Goal: Task Accomplishment & Management: Complete application form

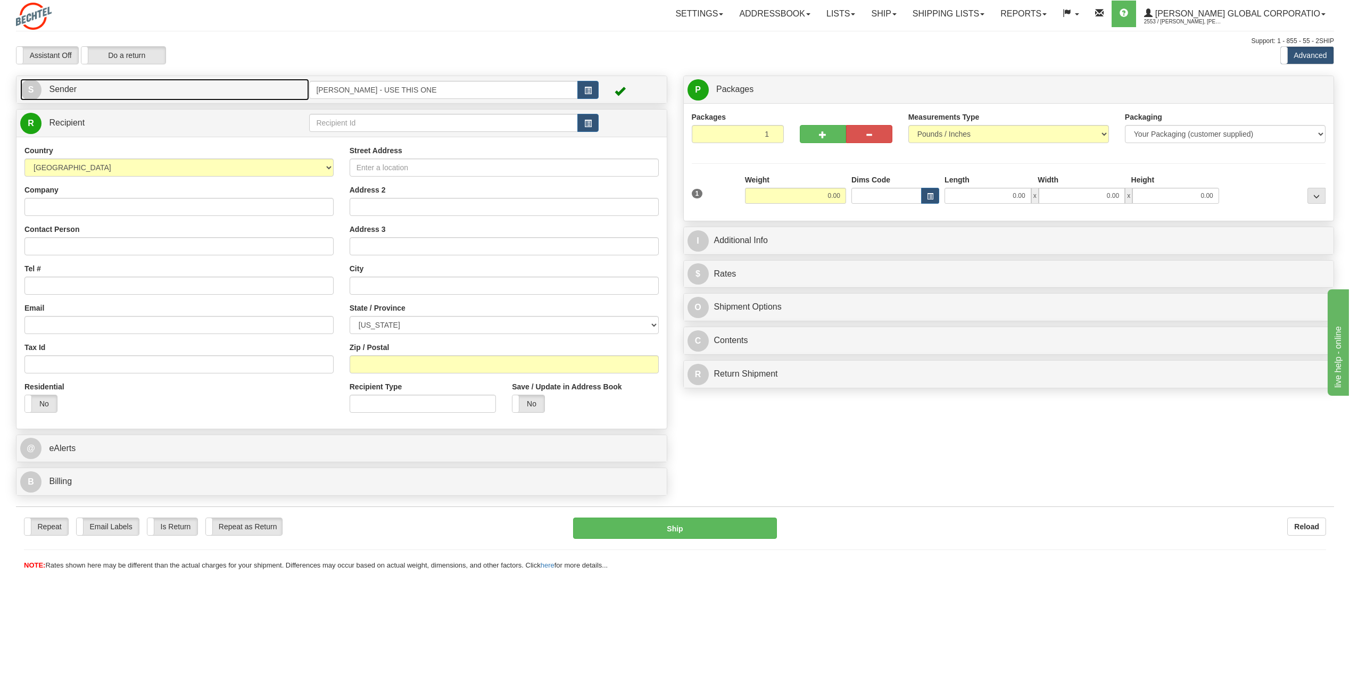
click at [34, 87] on span "S" at bounding box center [30, 89] width 21 height 21
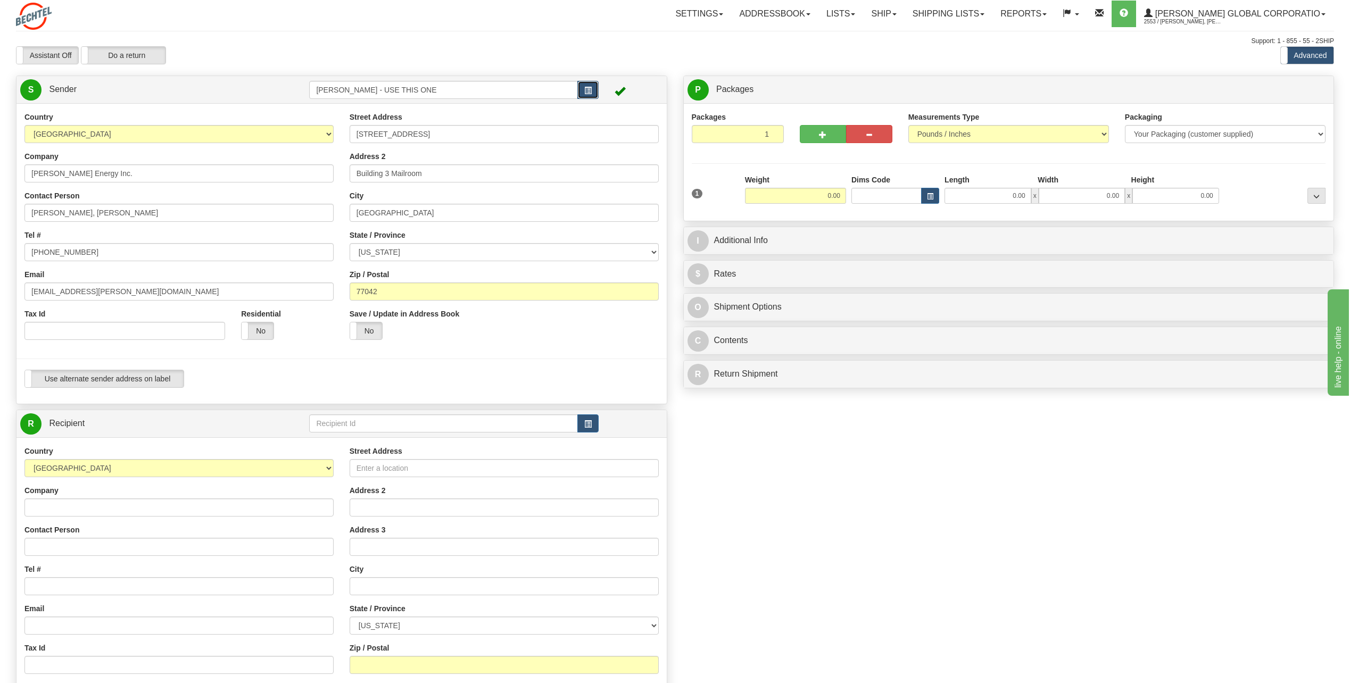
click at [593, 88] on button "button" at bounding box center [587, 90] width 21 height 18
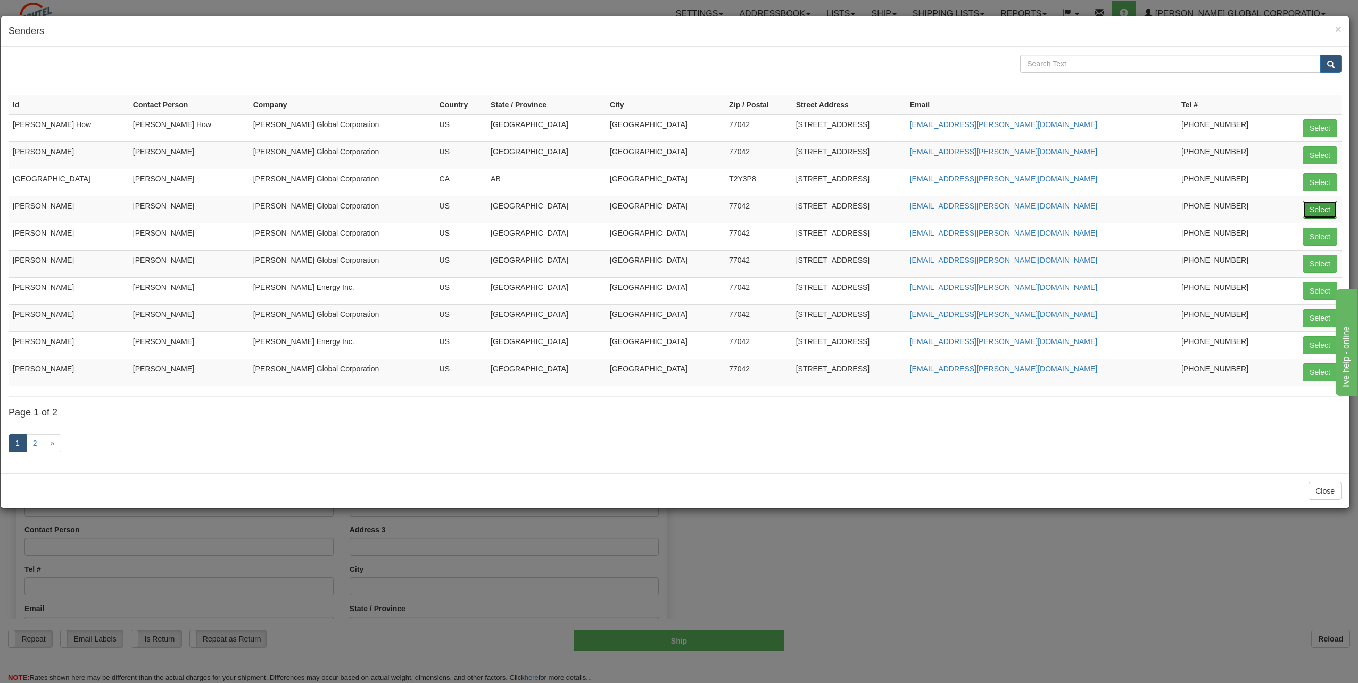
click at [1321, 210] on button "Select" at bounding box center [1320, 210] width 35 height 18
type input "[PERSON_NAME]"
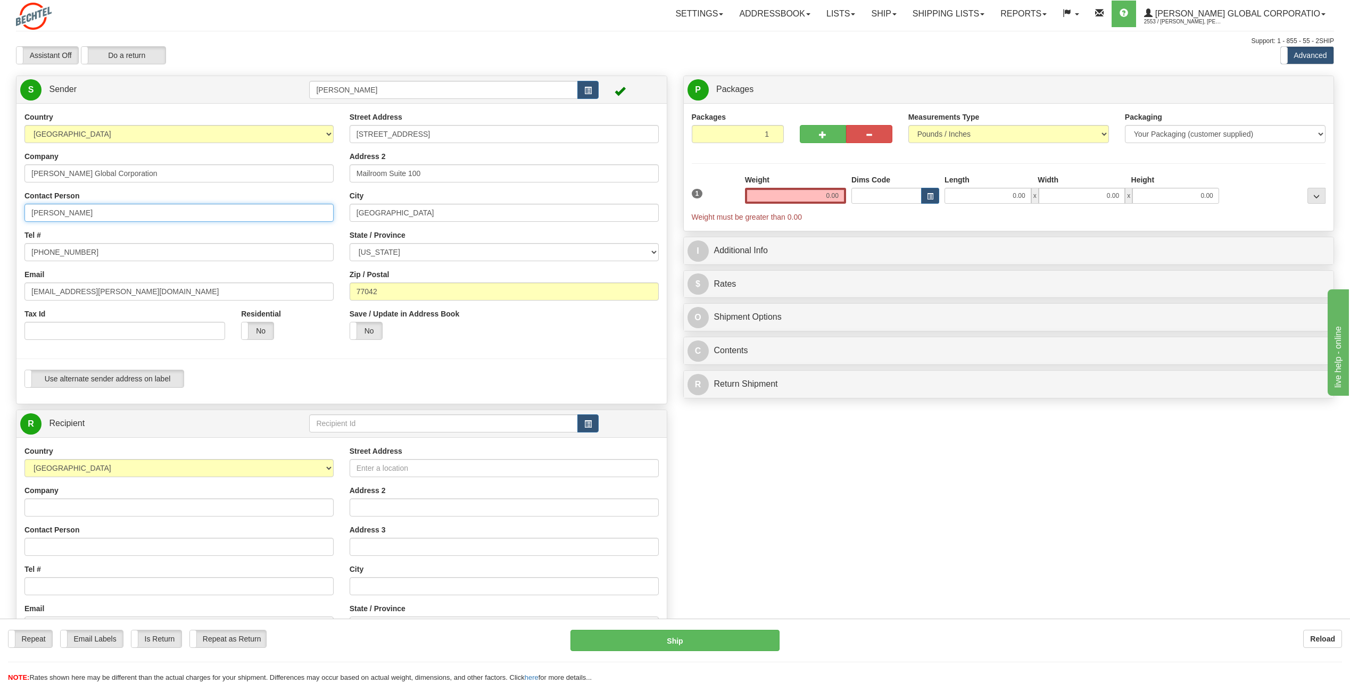
drag, startPoint x: 100, startPoint y: 213, endPoint x: 0, endPoint y: 214, distance: 100.0
click at [0, 213] on html "Training Course Close Toggle navigation Settings Shipping Preferences New Sende…" at bounding box center [675, 341] width 1350 height 683
type input "Julia Torres"
click at [263, 223] on div "Country AFGHANISTAN ALAND ISLANDS ALBANIA ALGERIA AMERICAN SAMOA ANDORRA ANGOLA…" at bounding box center [178, 230] width 325 height 236
click at [98, 254] on input "[PHONE_NUMBER]" at bounding box center [178, 252] width 309 height 18
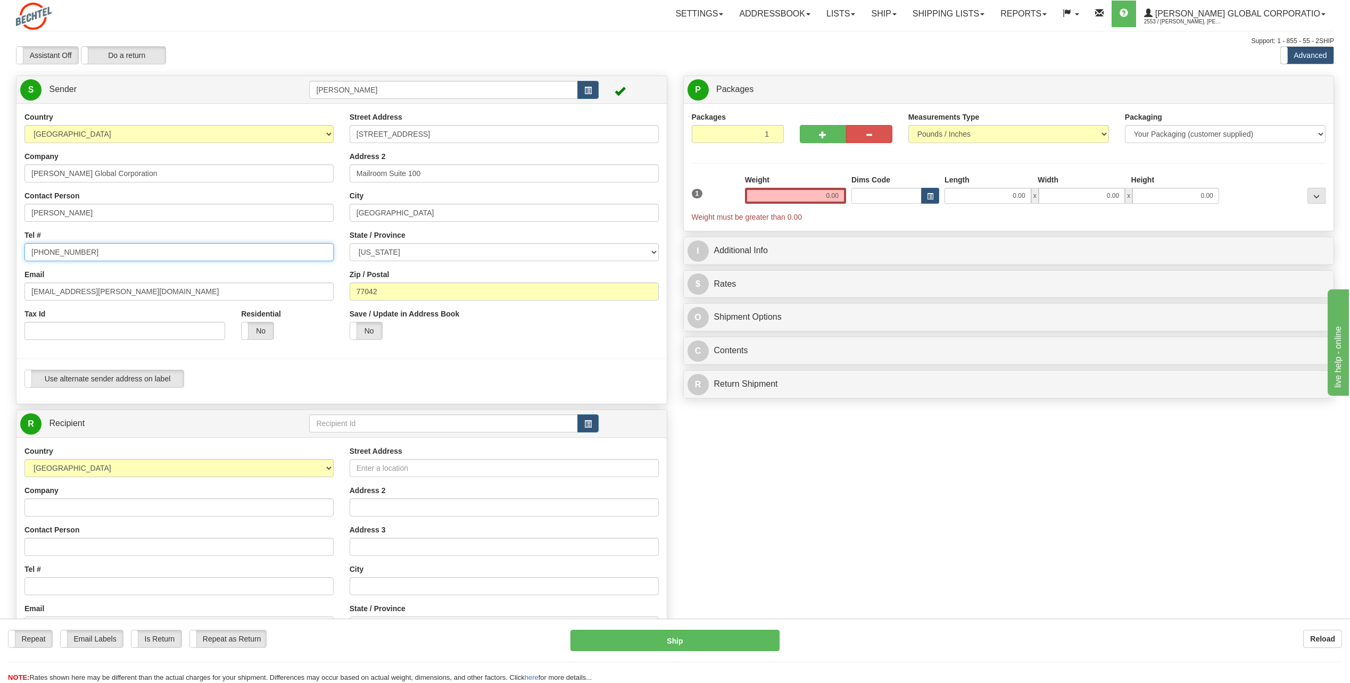
type input "713 235-5225"
drag, startPoint x: 64, startPoint y: 289, endPoint x: -2, endPoint y: 297, distance: 67.1
click at [0, 297] on html "Training Course Close Toggle navigation Settings Shipping Preferences New Sende…" at bounding box center [675, 341] width 1350 height 683
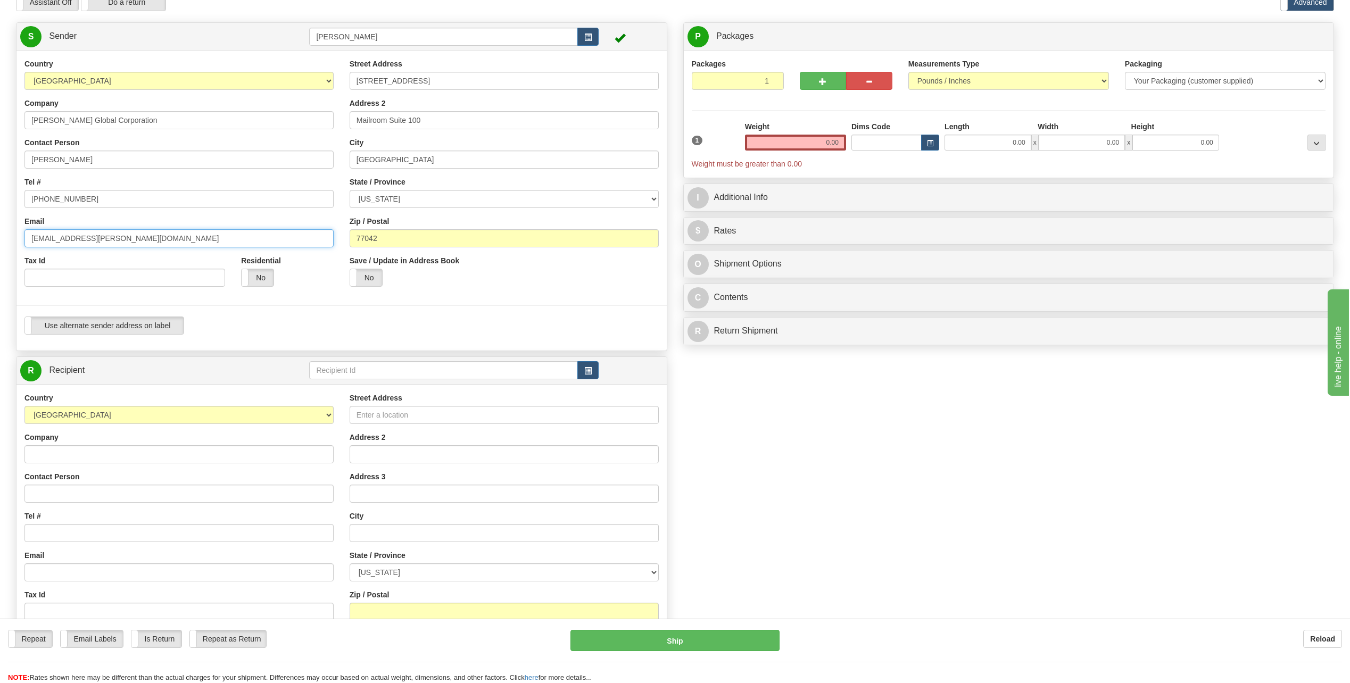
type input "jtorres9@bechtel.com"
click at [71, 450] on input "Company" at bounding box center [178, 454] width 309 height 18
type input "Bechtel Energy"
click at [397, 412] on input "Street Address" at bounding box center [504, 415] width 309 height 18
type input "35 West First Strret"
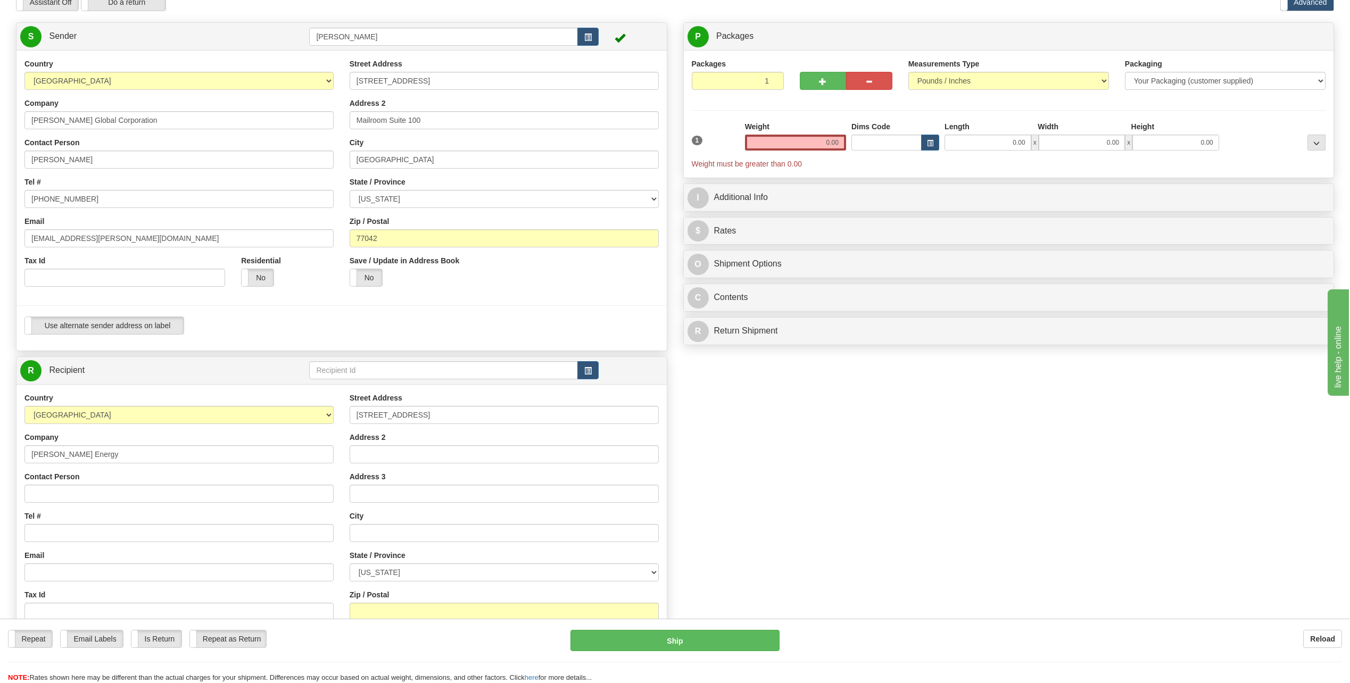
type input "Miriam Madriaga Villalobos"
type input "Suite 113"
type input "Winnemucca"
select select "NV"
type input "89445"
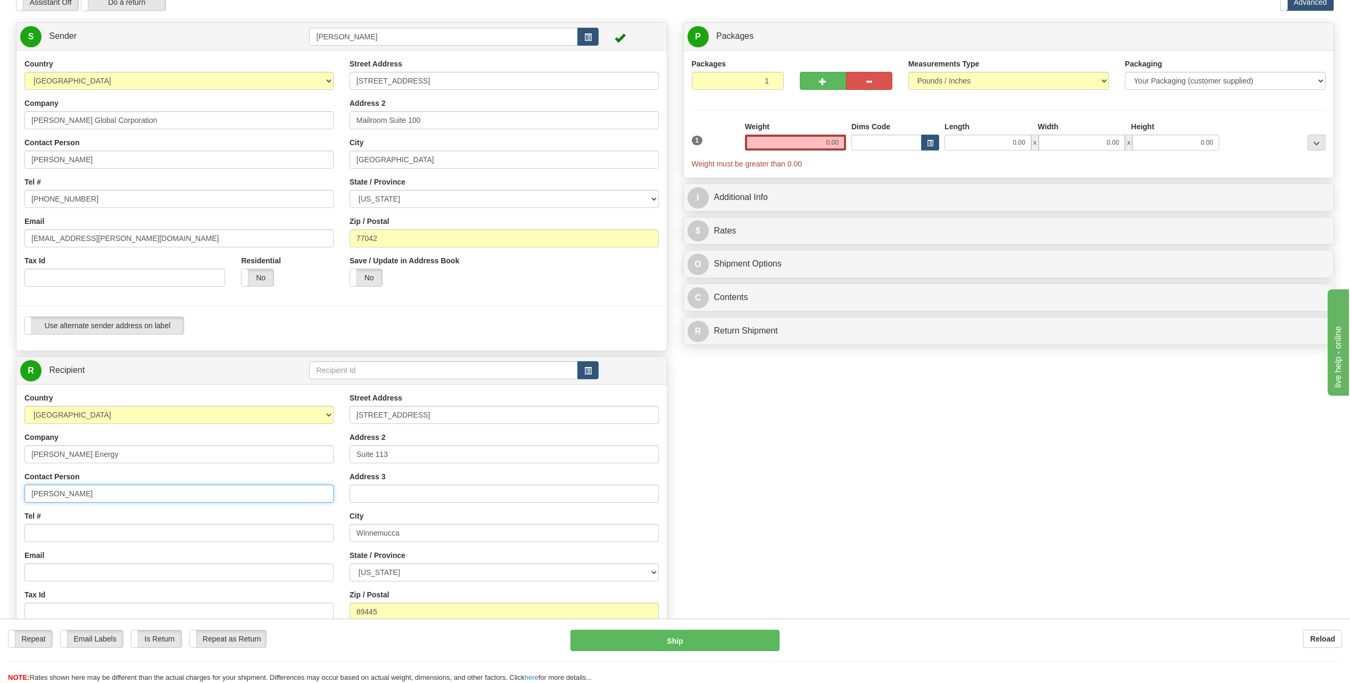
click at [141, 498] on input "Miriam Madriaga Villalobos" at bounding box center [178, 494] width 309 height 18
type input "M"
type input "Marie Oho"
click at [84, 526] on input "Tel #" at bounding box center [178, 533] width 309 height 18
type input "[PHONE_NUMBER]"
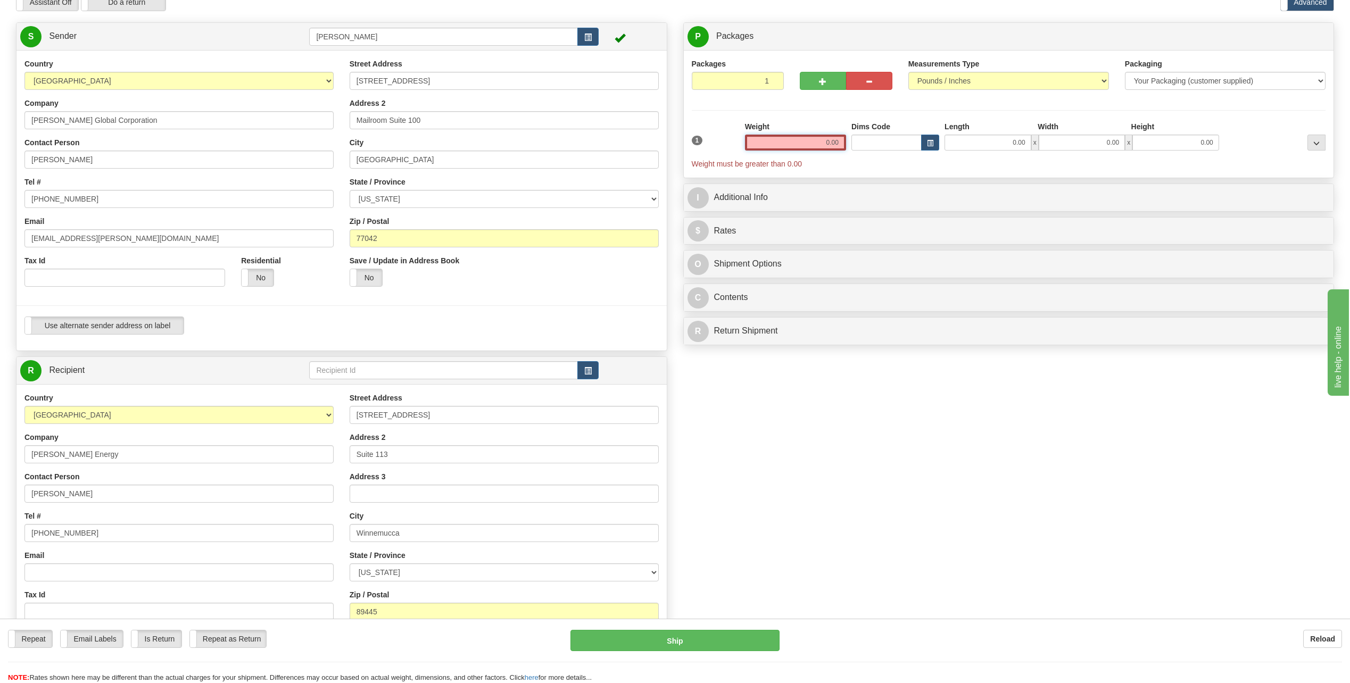
drag, startPoint x: 827, startPoint y: 137, endPoint x: 1007, endPoint y: 146, distance: 180.1
click at [1005, 150] on div "1 Weight 0.00 Dims Code 0.00" at bounding box center [1009, 145] width 640 height 48
type input "1.00"
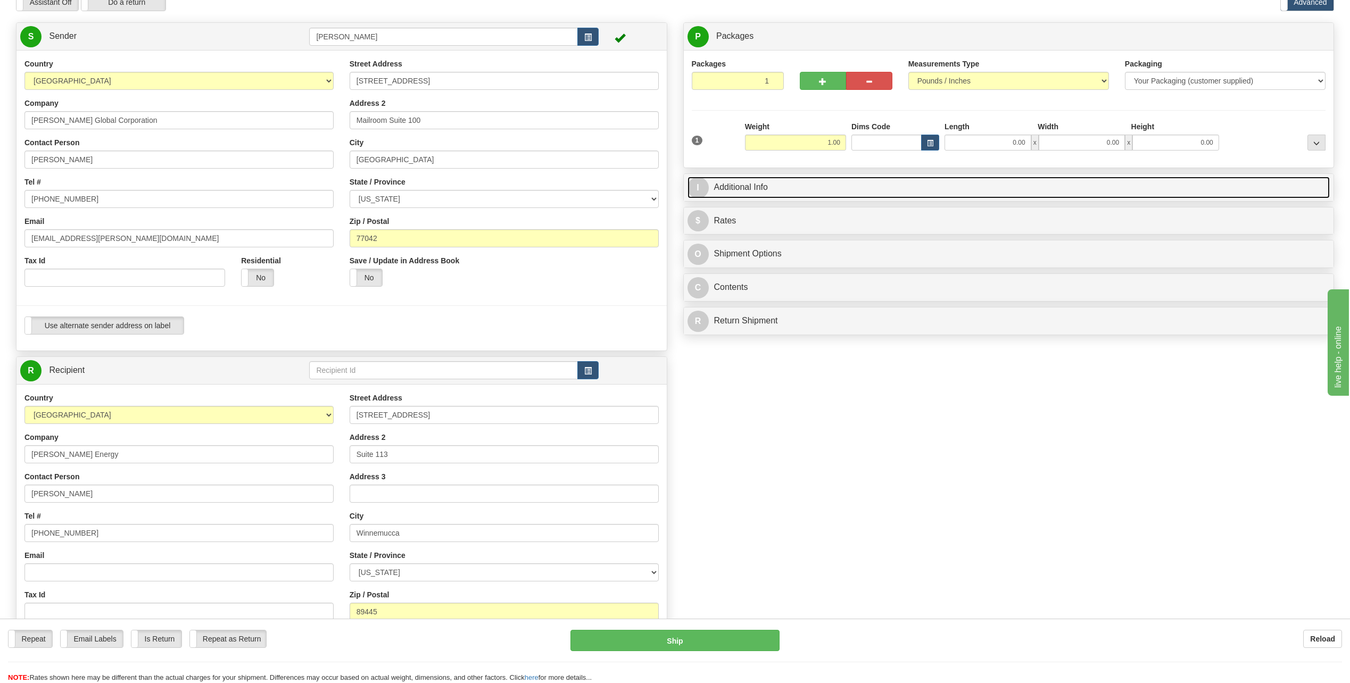
click at [703, 184] on span "I" at bounding box center [697, 187] width 21 height 21
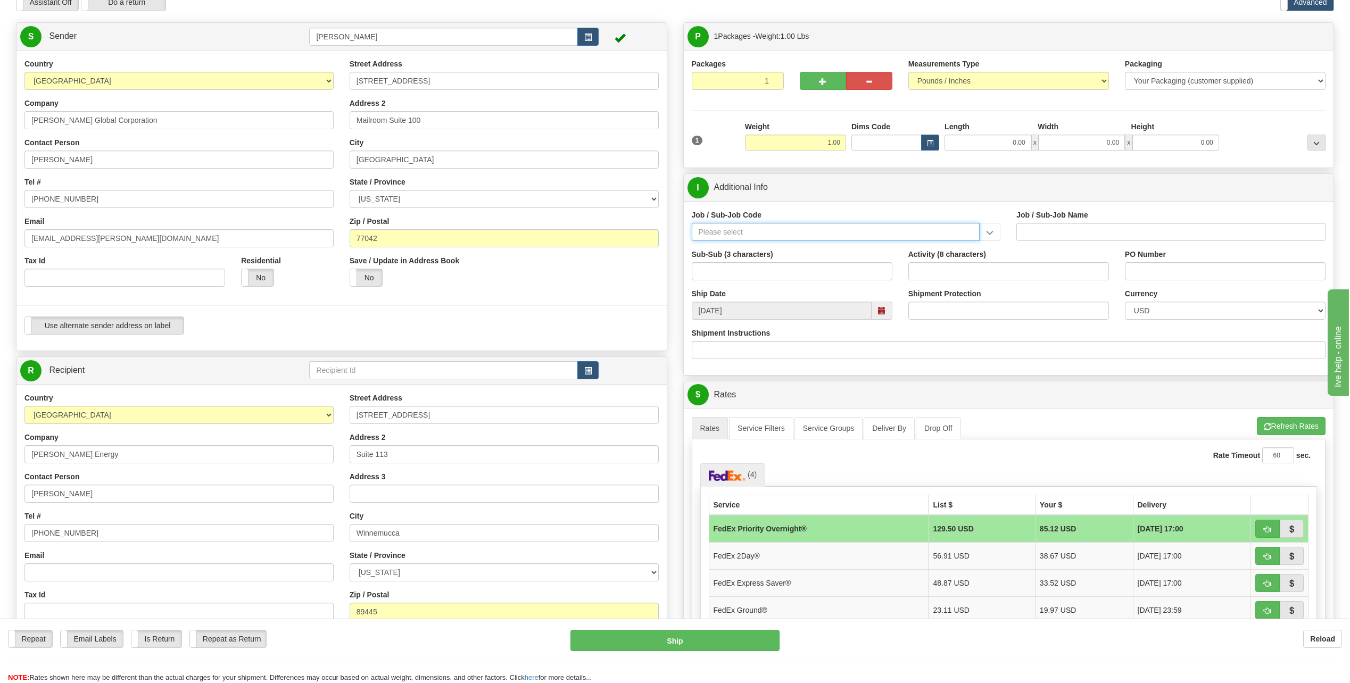
click at [719, 234] on input "Job / Sub-Job Code" at bounding box center [836, 232] width 288 height 18
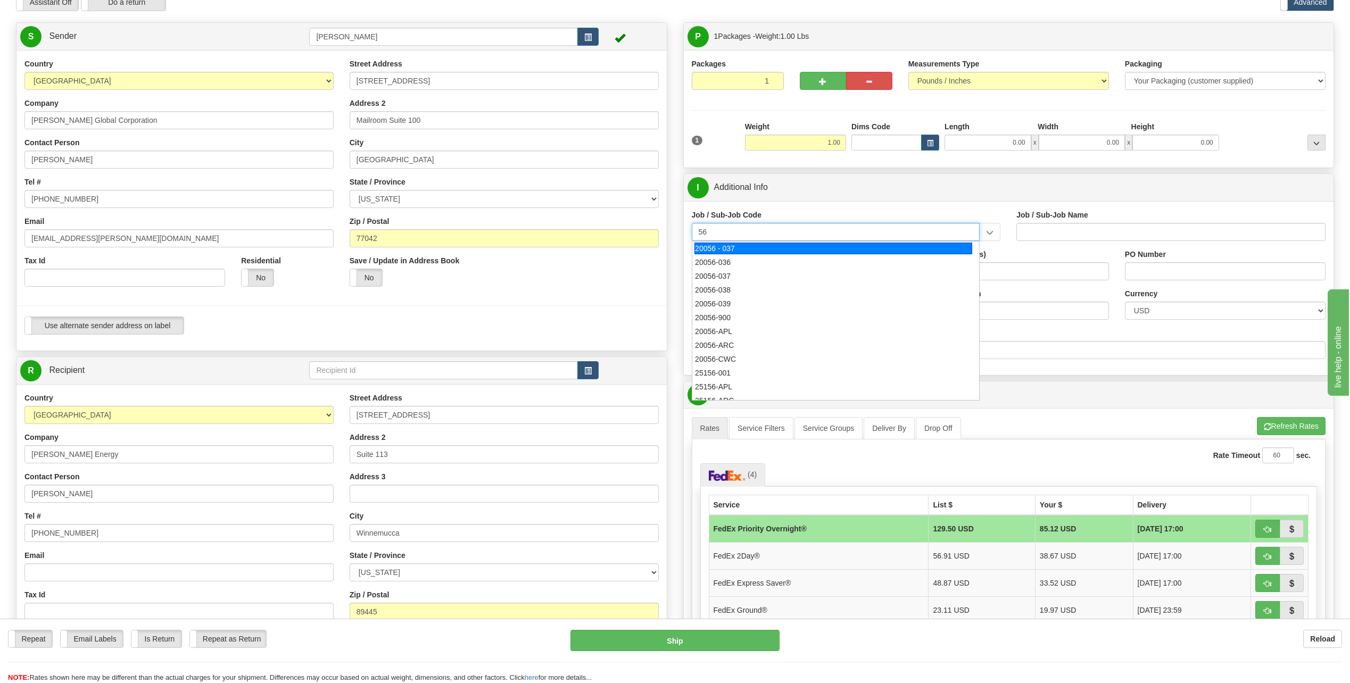
type input "5"
click at [733, 260] on div "26529-111" at bounding box center [833, 262] width 278 height 12
type input "26529-111"
type input "THACKER PASS PROJECT - HOME OFFICES USA NATIONALS"
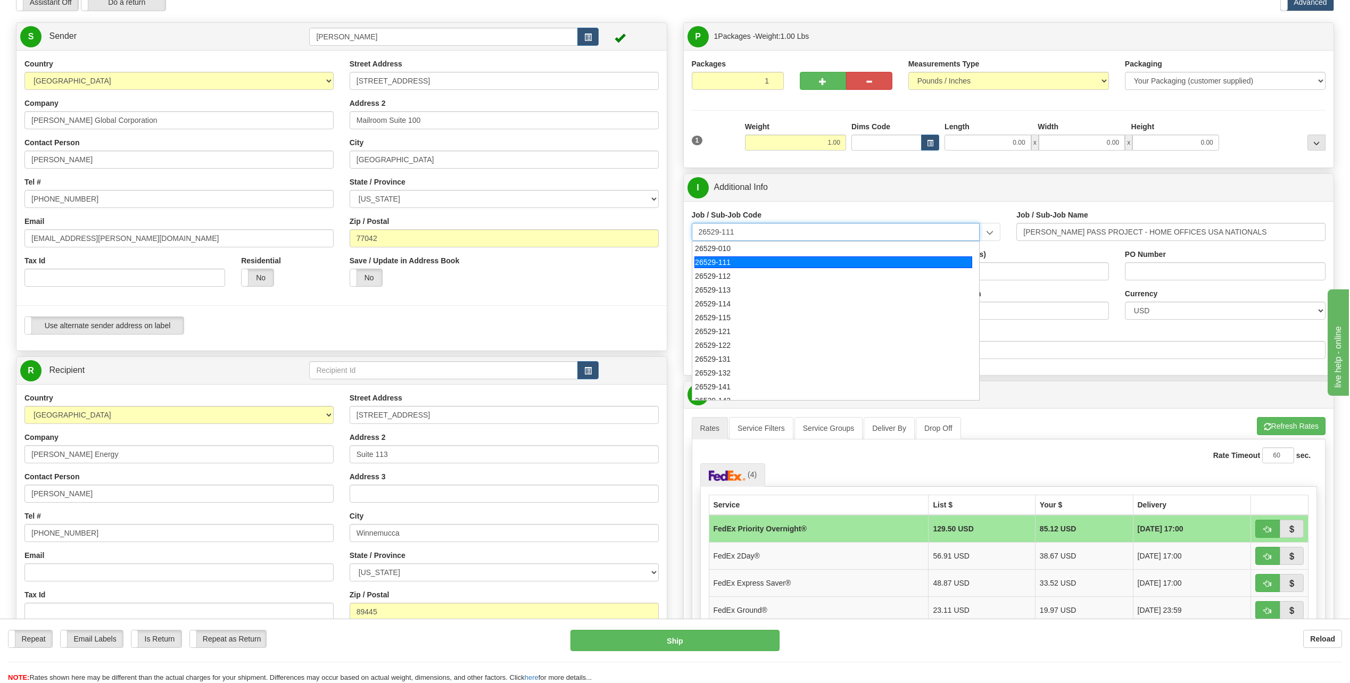
type input "26529-111"
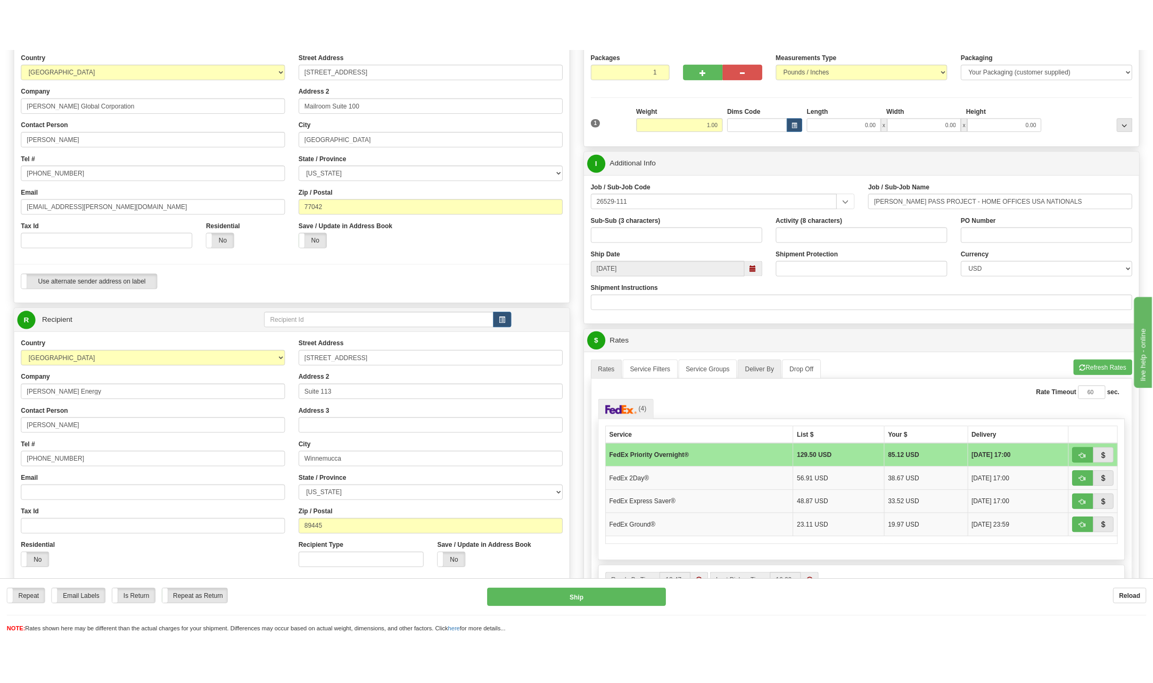
scroll to position [160, 0]
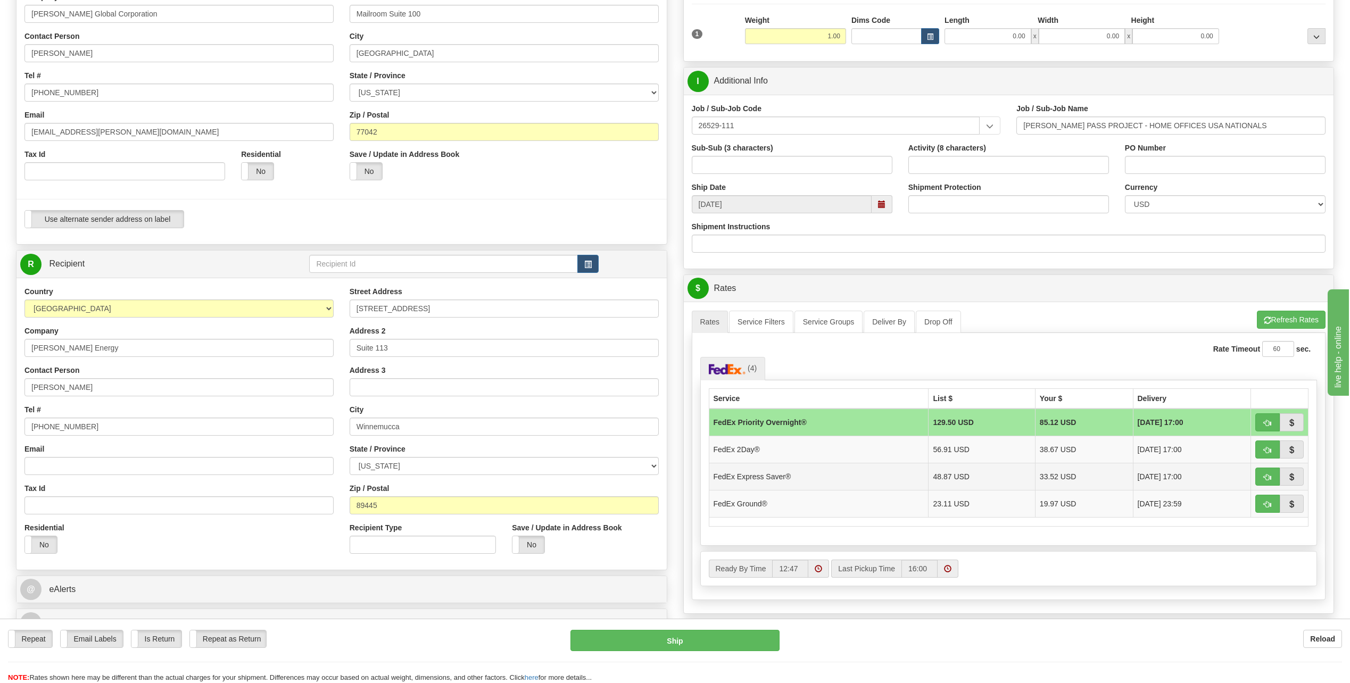
click at [796, 472] on td "FedEx Express Saver®" at bounding box center [819, 476] width 220 height 27
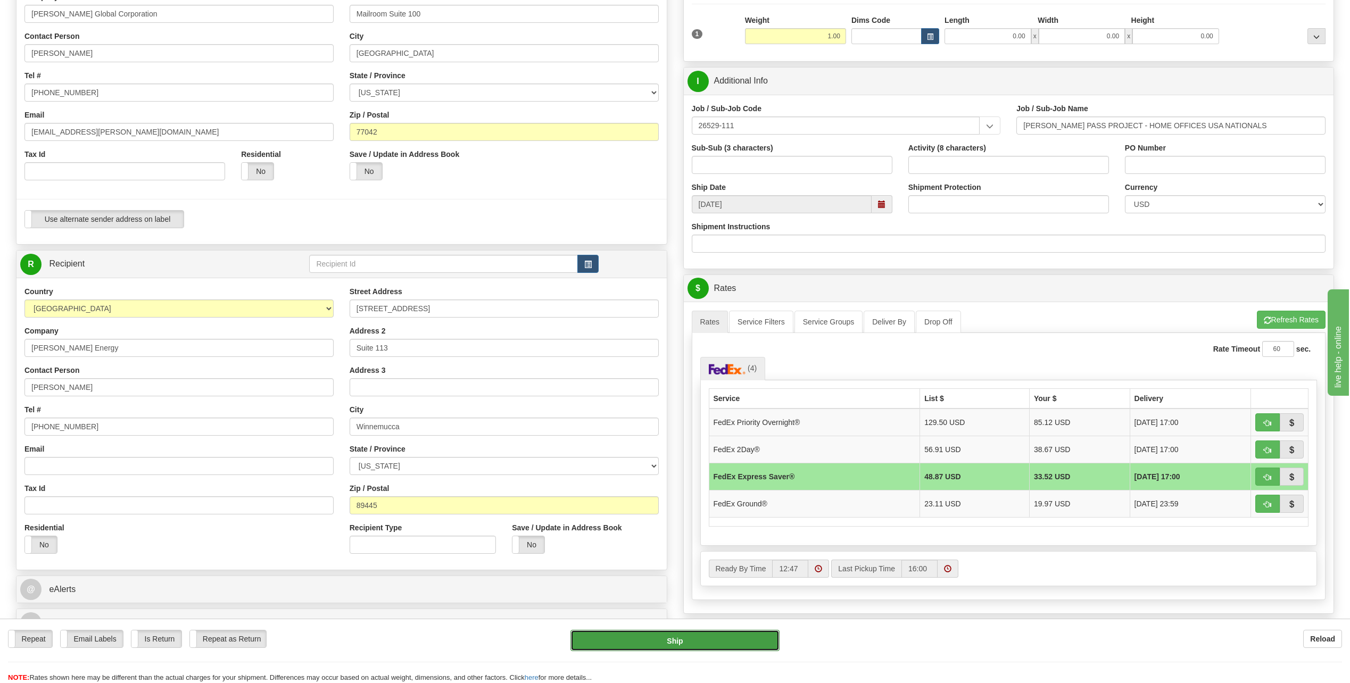
click at [699, 639] on button "Ship" at bounding box center [674, 640] width 209 height 21
type input "20"
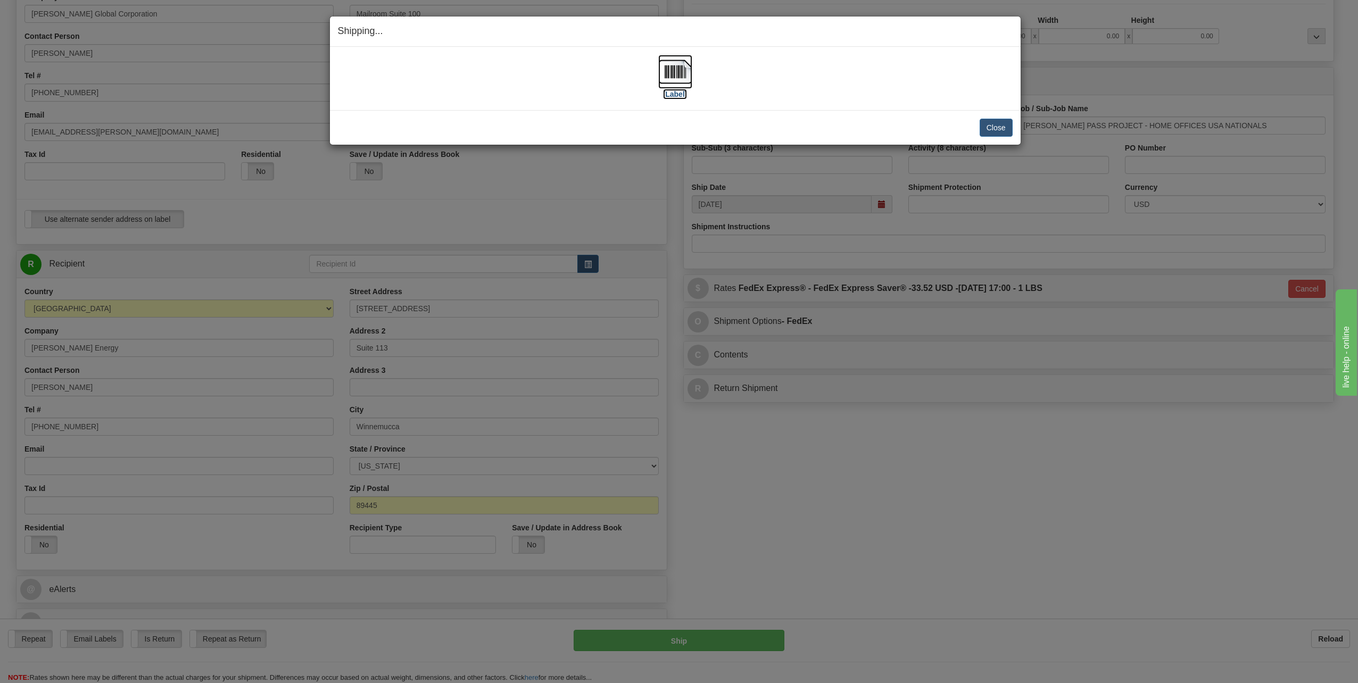
click at [681, 72] on img at bounding box center [675, 72] width 34 height 34
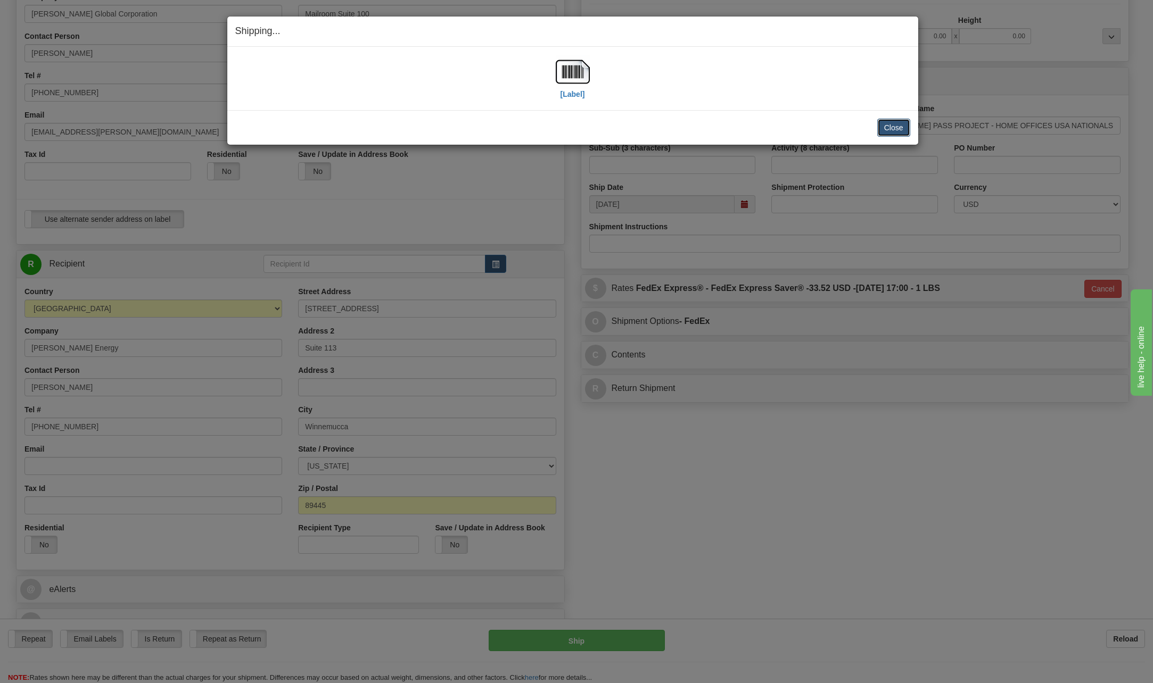
click at [898, 127] on button "Close" at bounding box center [893, 128] width 33 height 18
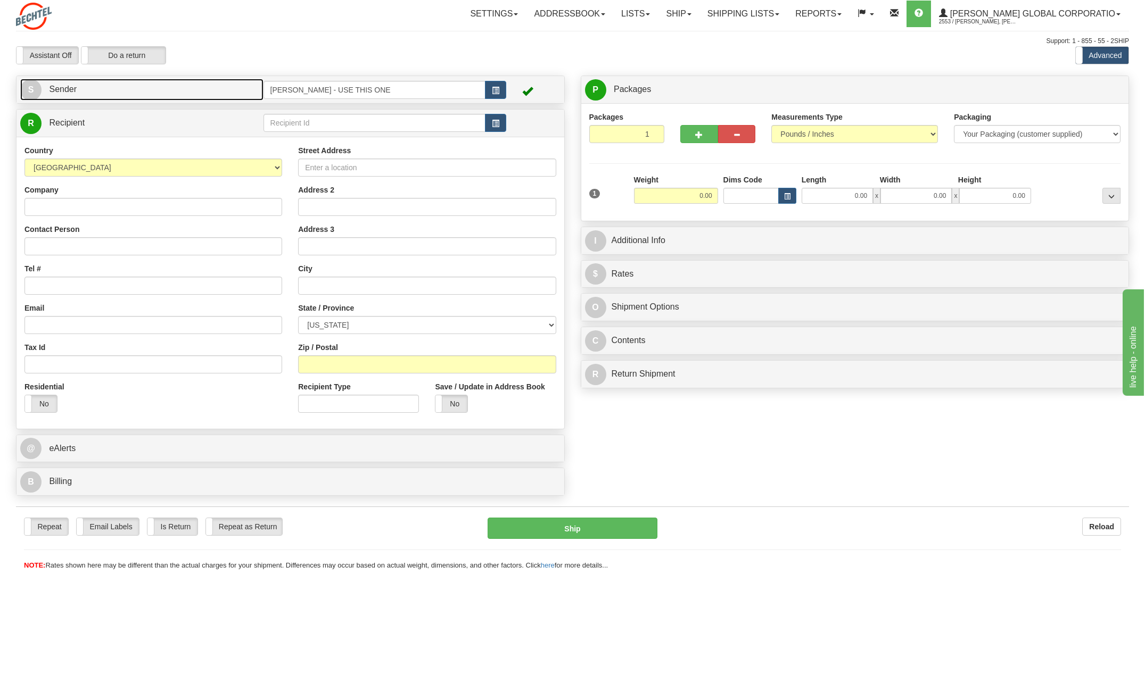
click at [29, 87] on span "S" at bounding box center [30, 89] width 21 height 21
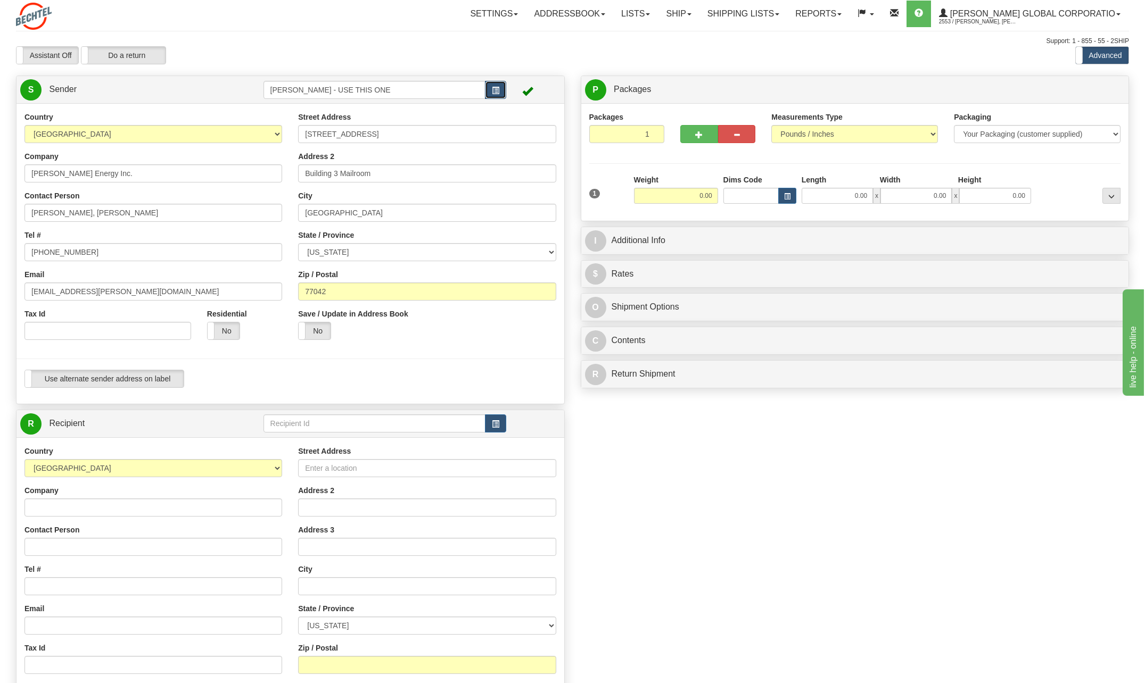
click at [499, 92] on span "button" at bounding box center [495, 90] width 7 height 7
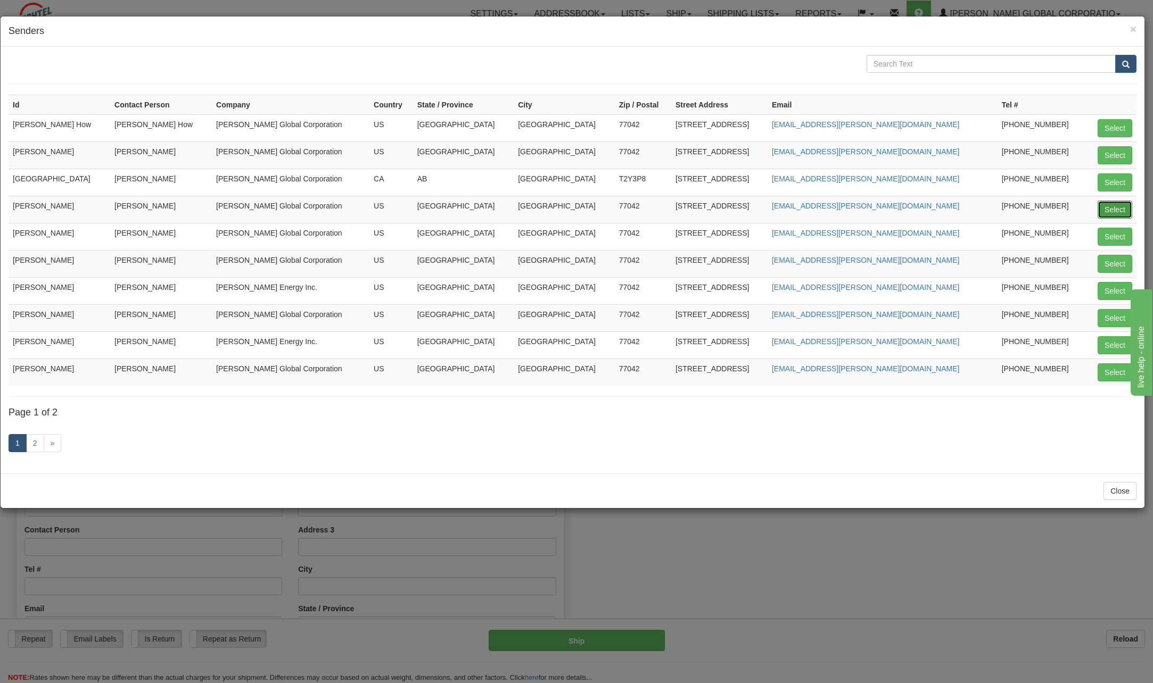
click at [1119, 211] on button "Select" at bounding box center [1114, 210] width 35 height 18
type input "[PERSON_NAME]"
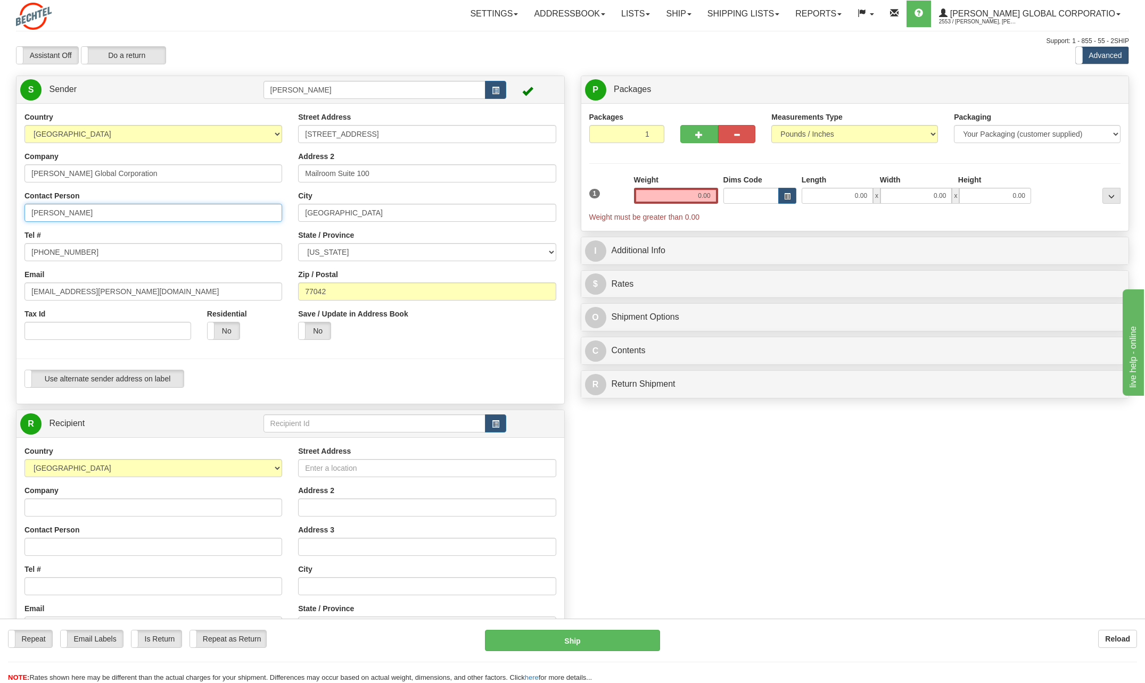
click at [83, 213] on input "[PERSON_NAME]" at bounding box center [153, 213] width 258 height 18
type input "C"
click at [254, 210] on input "[PERSON_NAME]" at bounding box center [153, 213] width 258 height 18
type input "[PERSON_NAME]"
click at [242, 234] on div "Tel # [PHONE_NUMBER]" at bounding box center [153, 245] width 258 height 31
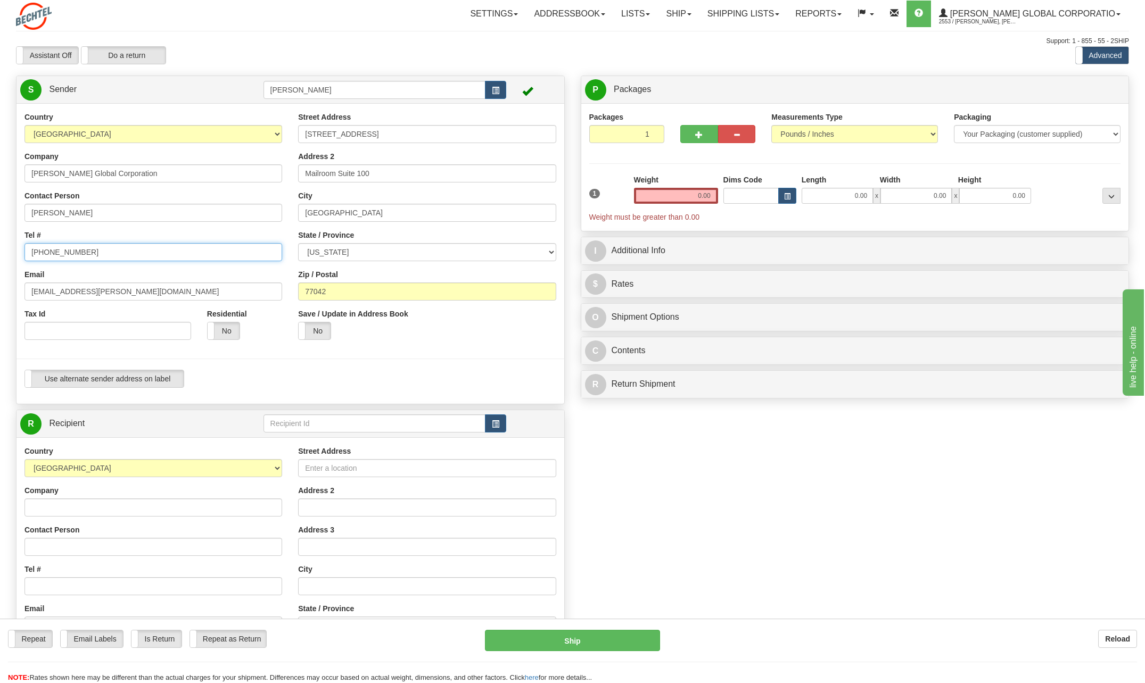
click at [108, 251] on input "[PHONE_NUMBER]" at bounding box center [153, 252] width 258 height 18
type input "[PHONE_NUMBER]"
drag, startPoint x: 67, startPoint y: 289, endPoint x: -2, endPoint y: 281, distance: 69.1
click at [0, 281] on html "Training Course Close Toggle navigation Settings Shipping Preferences New Sende…" at bounding box center [572, 341] width 1145 height 683
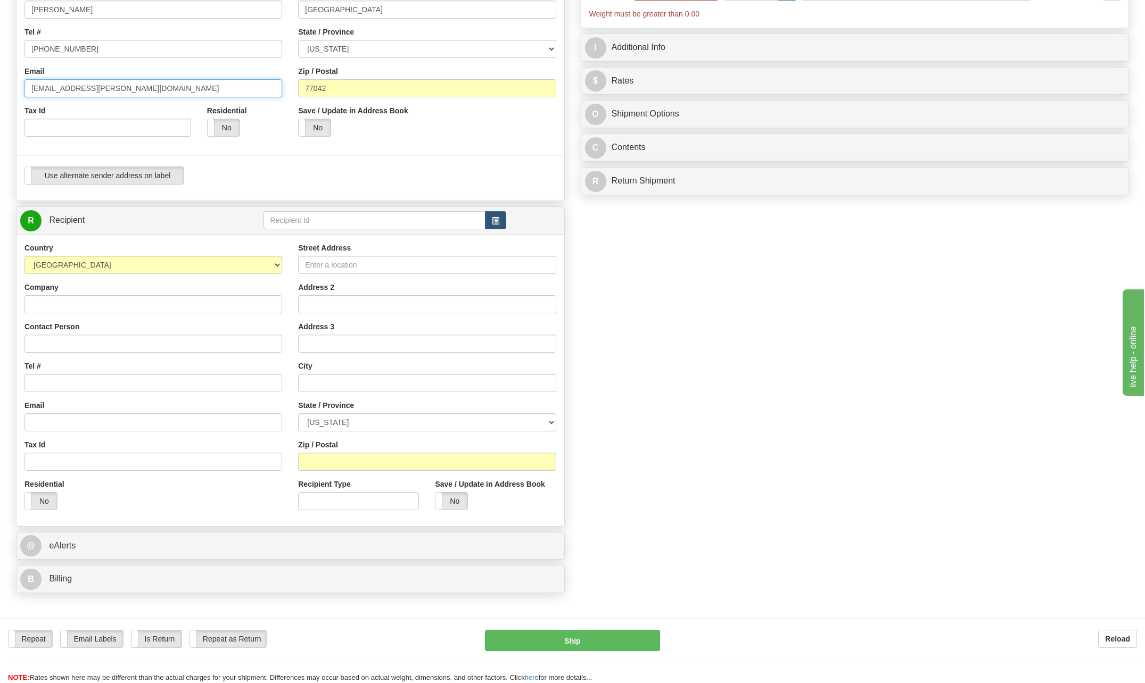
scroll to position [213, 0]
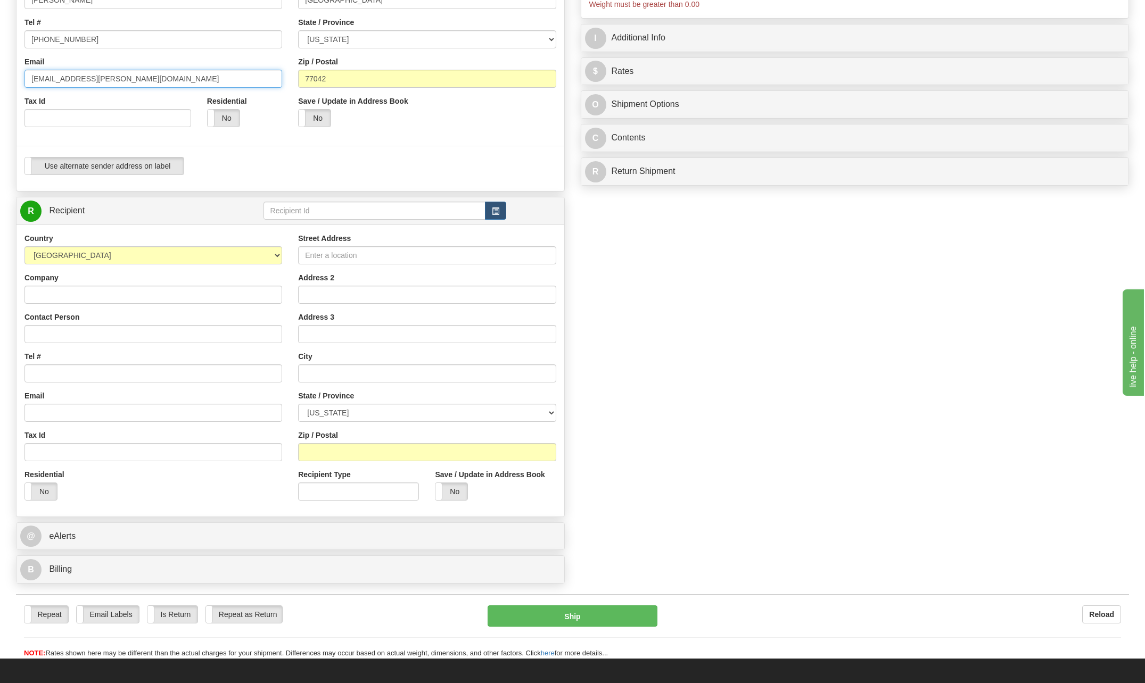
type input "[EMAIL_ADDRESS][PERSON_NAME][DOMAIN_NAME]"
drag, startPoint x: 55, startPoint y: 293, endPoint x: 34, endPoint y: 298, distance: 21.8
click at [55, 298] on input "Company" at bounding box center [153, 295] width 258 height 18
click at [62, 335] on input "Contact Person" at bounding box center [153, 334] width 258 height 18
click at [143, 294] on input "Woodside LouisianaLNG" at bounding box center [153, 295] width 258 height 18
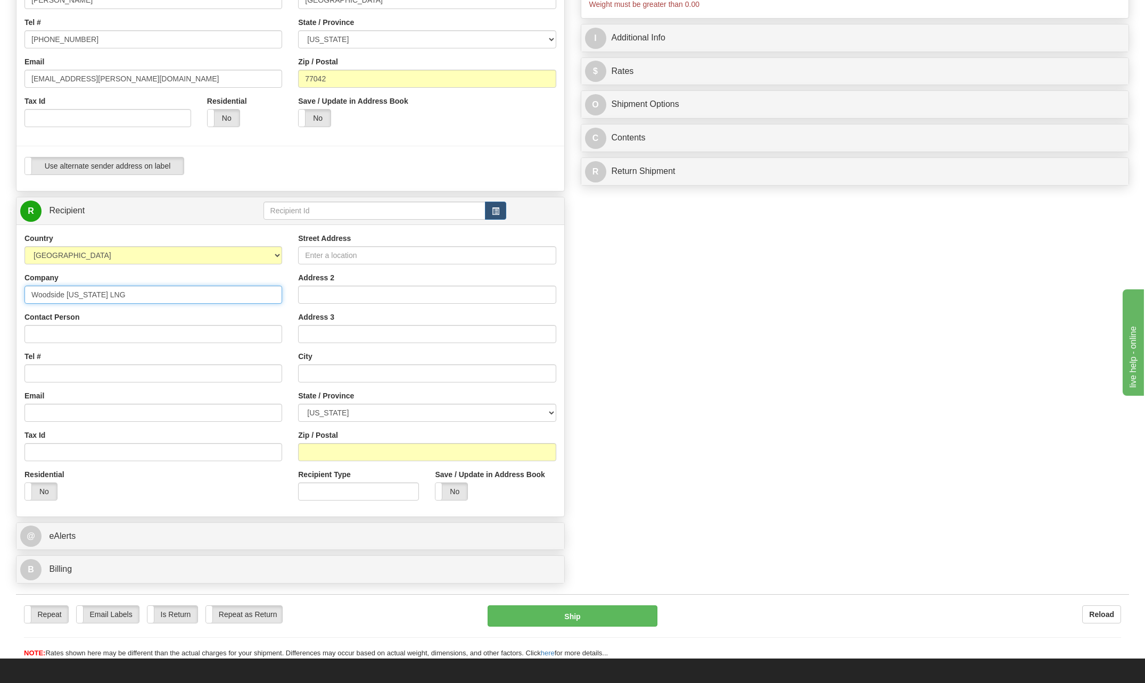
type input "Woodside [US_STATE] LNG"
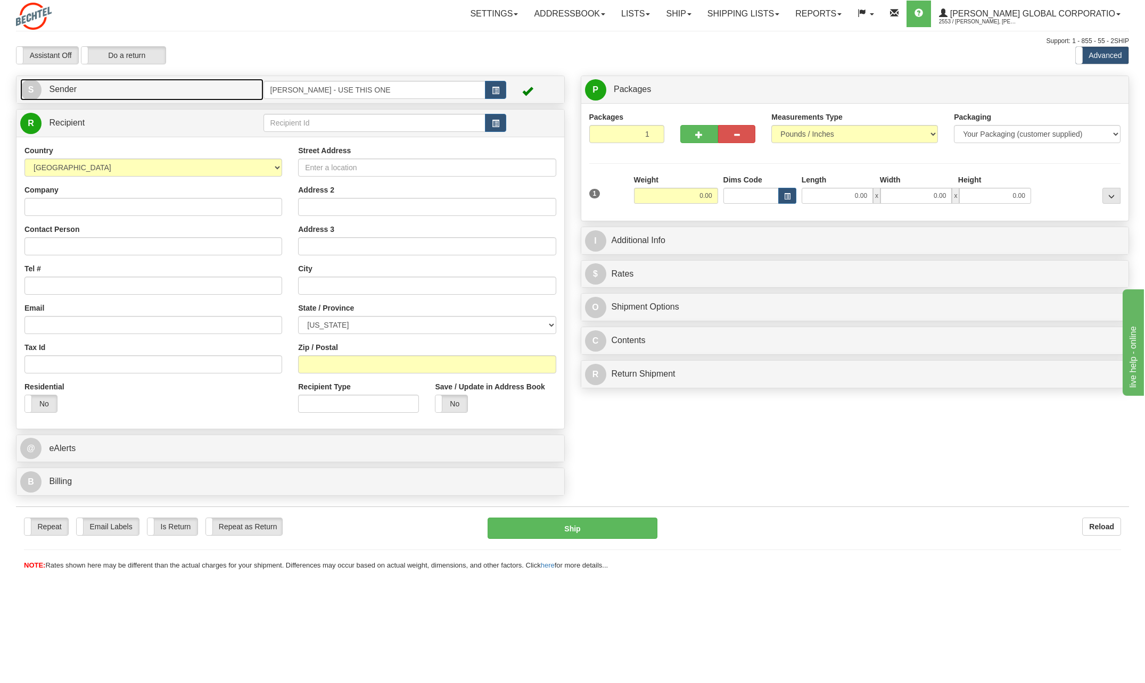
click at [31, 93] on span "S" at bounding box center [30, 89] width 21 height 21
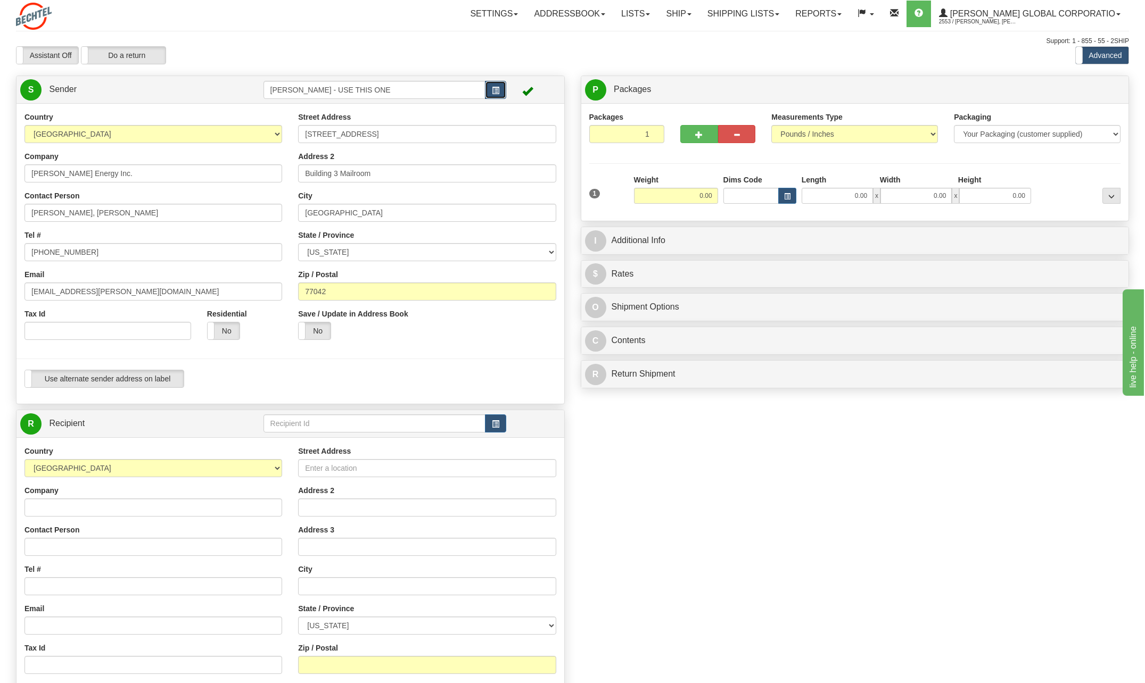
click at [493, 88] on span "button" at bounding box center [495, 90] width 7 height 7
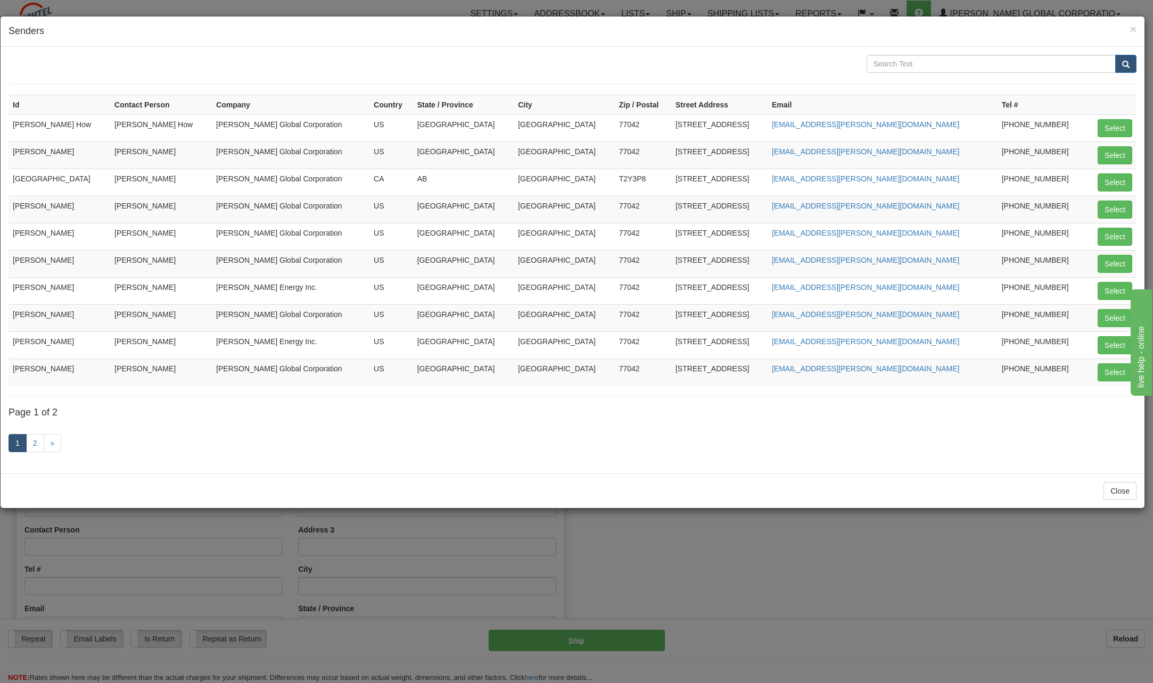
click at [93, 207] on td "[PERSON_NAME]" at bounding box center [60, 209] width 102 height 27
click at [83, 205] on td "[PERSON_NAME]" at bounding box center [60, 209] width 102 height 27
click at [1115, 208] on button "Select" at bounding box center [1114, 210] width 35 height 18
type input "[PERSON_NAME]"
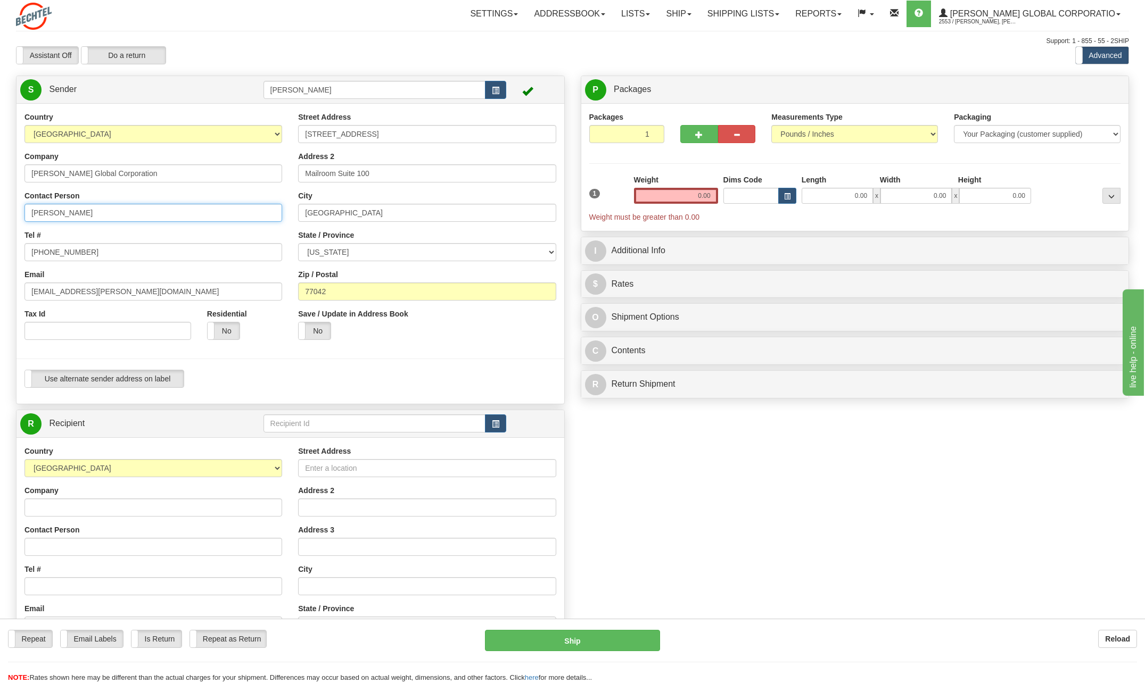
click at [103, 210] on input "[PERSON_NAME]" at bounding box center [153, 213] width 258 height 18
type input "C"
type input "[PERSON_NAME]"
drag, startPoint x: 233, startPoint y: 230, endPoint x: 216, endPoint y: 227, distance: 17.3
click at [233, 230] on div "Tel # [PHONE_NUMBER]" at bounding box center [153, 245] width 258 height 31
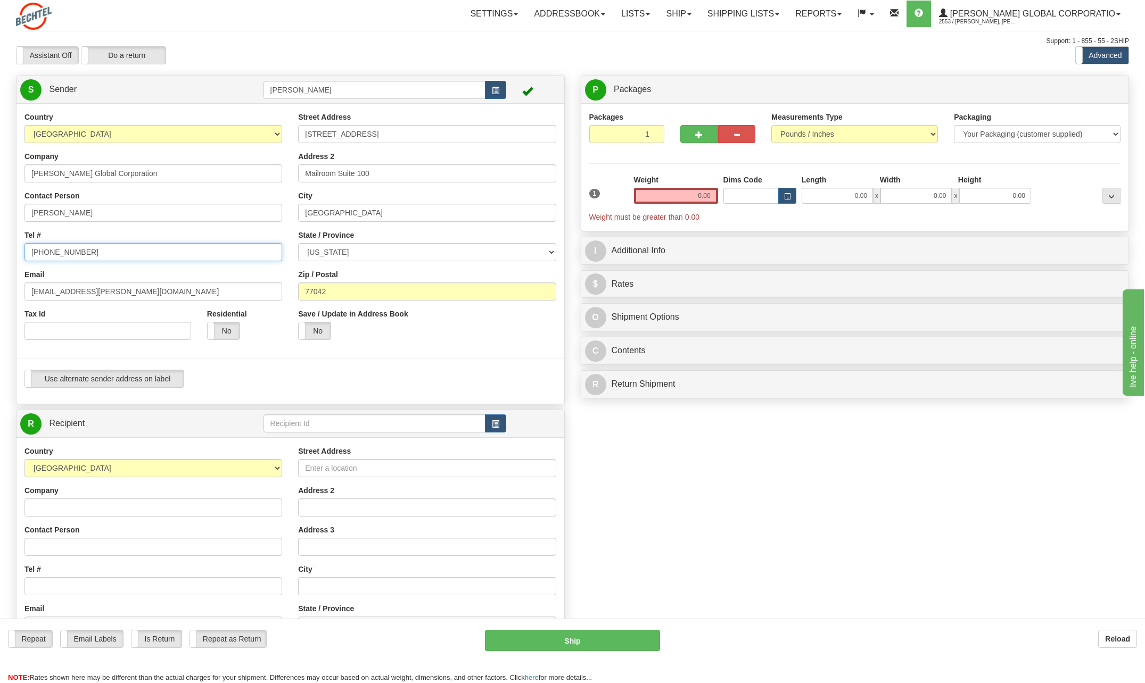
click at [84, 251] on input "[PHONE_NUMBER]" at bounding box center [153, 252] width 258 height 18
type input "[PHONE_NUMBER]"
drag, startPoint x: 63, startPoint y: 292, endPoint x: -2, endPoint y: 297, distance: 65.7
click at [0, 297] on html "Training Course Close Toggle navigation Settings Shipping Preferences New Sende…" at bounding box center [572, 341] width 1145 height 683
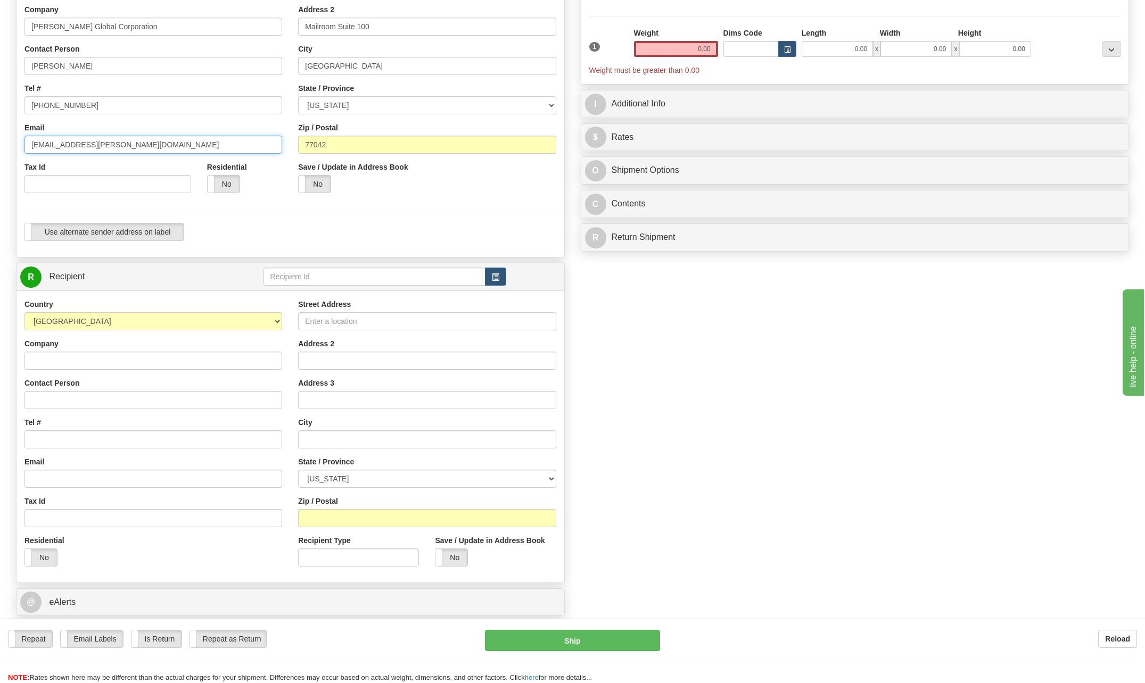
scroll to position [160, 0]
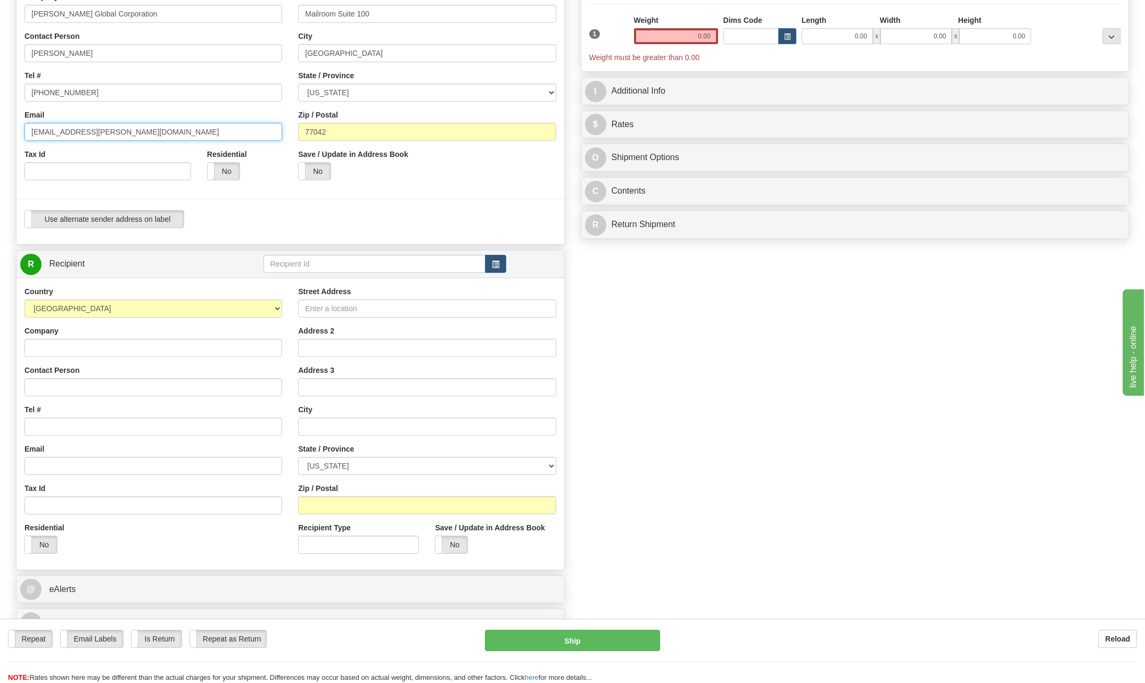
type input "[EMAIL_ADDRESS][PERSON_NAME][DOMAIN_NAME]"
click at [96, 349] on input "Company" at bounding box center [153, 348] width 258 height 18
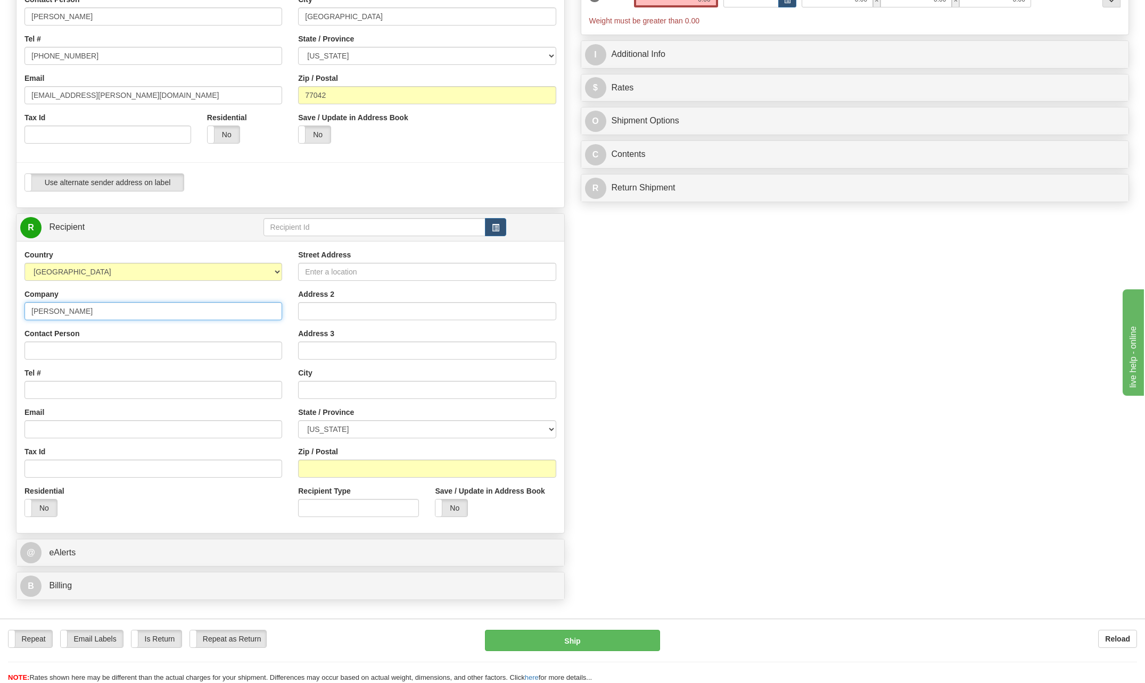
scroll to position [213, 0]
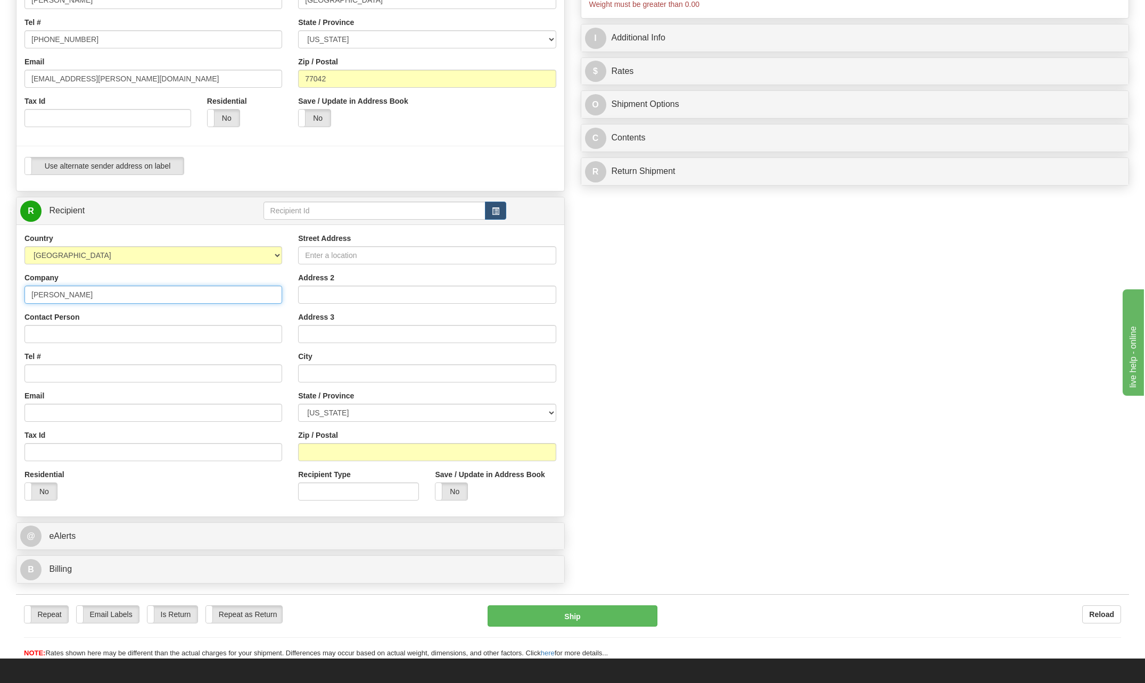
click at [92, 298] on input "[PERSON_NAME]" at bounding box center [153, 295] width 258 height 18
type input "Woodside [US_STATE] LNG"
type input "Sarah Natal"
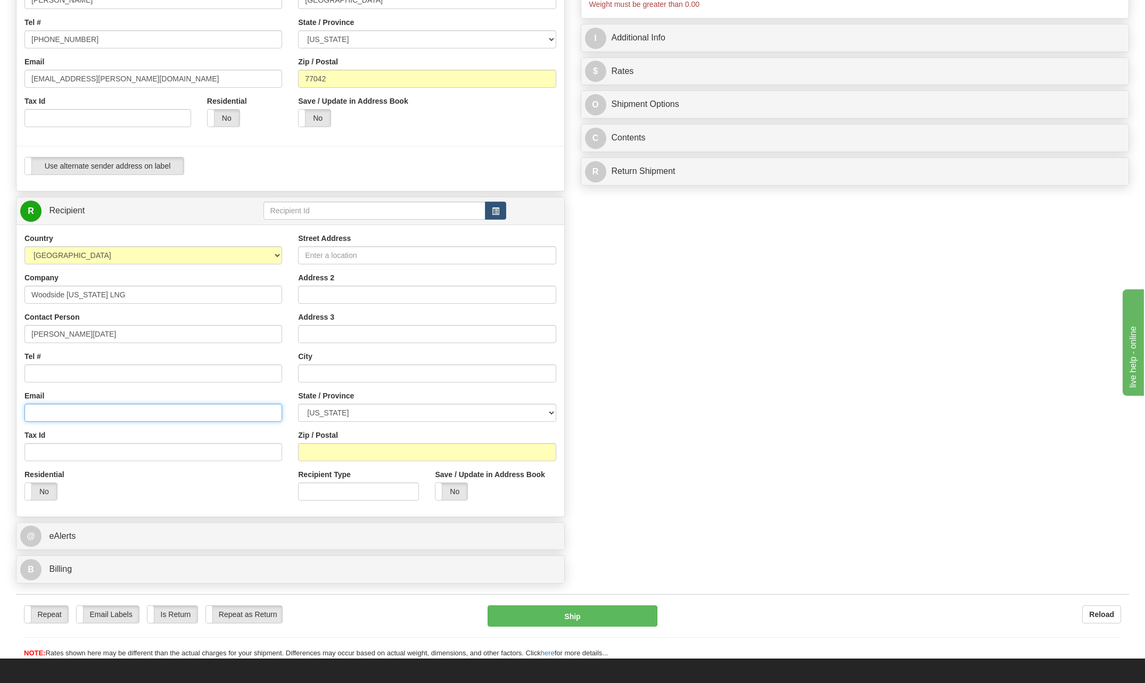
type input "snatal@bechtel.com"
type input "3000 Global Drive"
type input "Sulphur"
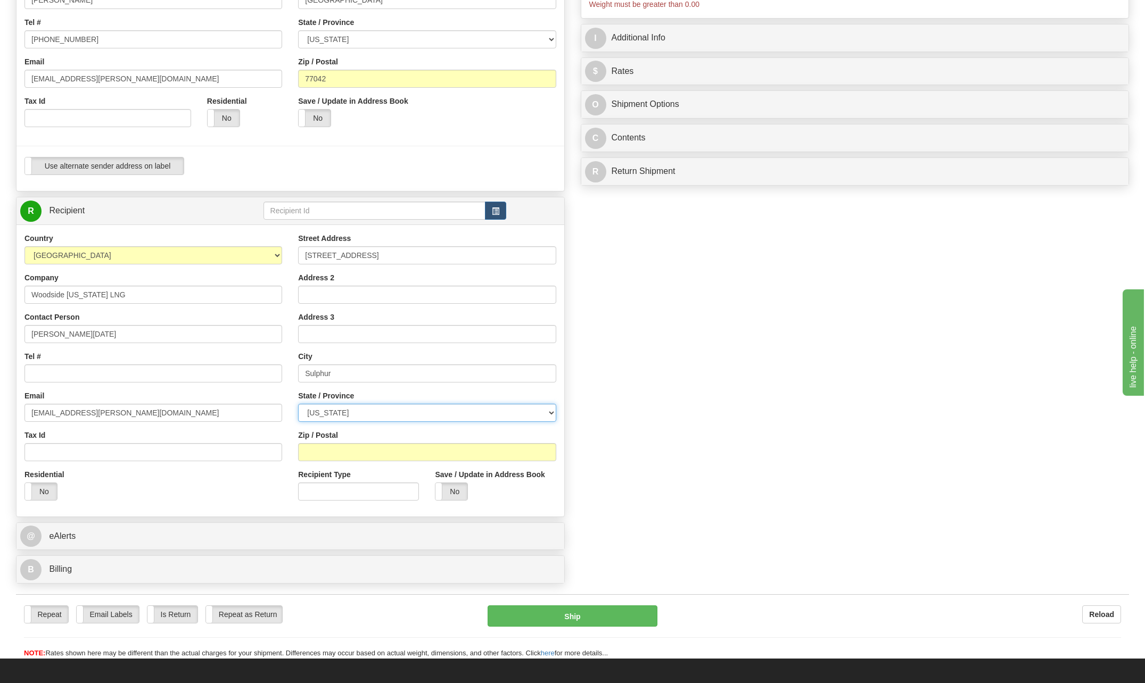
select select "LA"
type input "70665"
click at [87, 332] on input "Sarah Natal" at bounding box center [153, 334] width 258 height 18
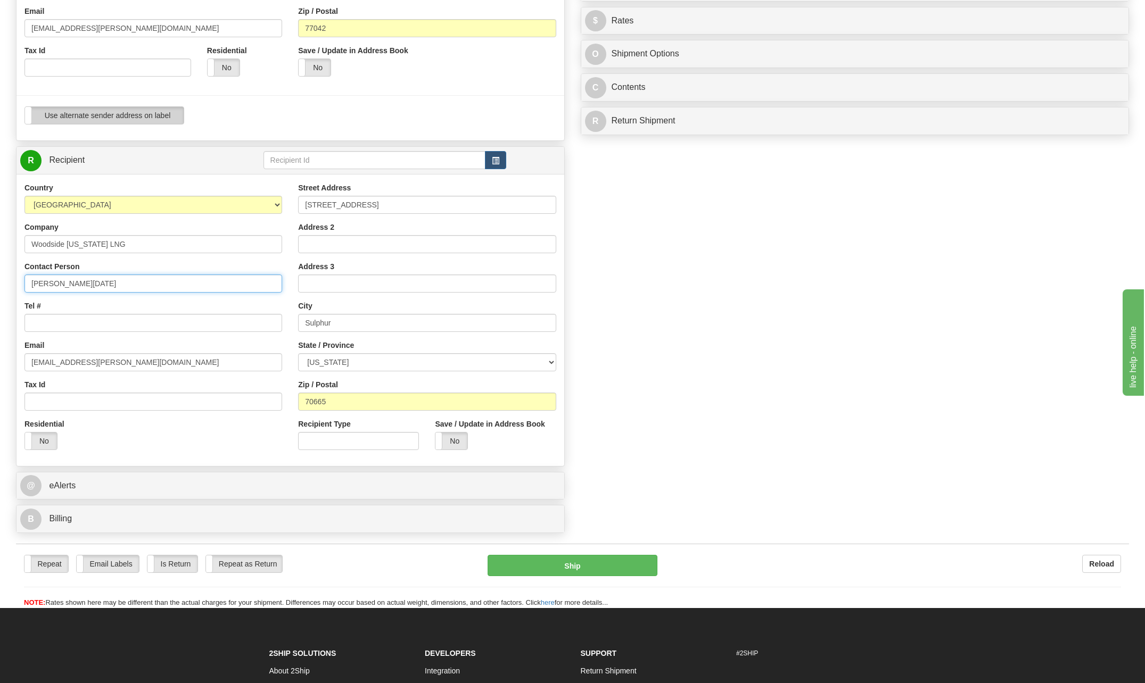
scroll to position [266, 0]
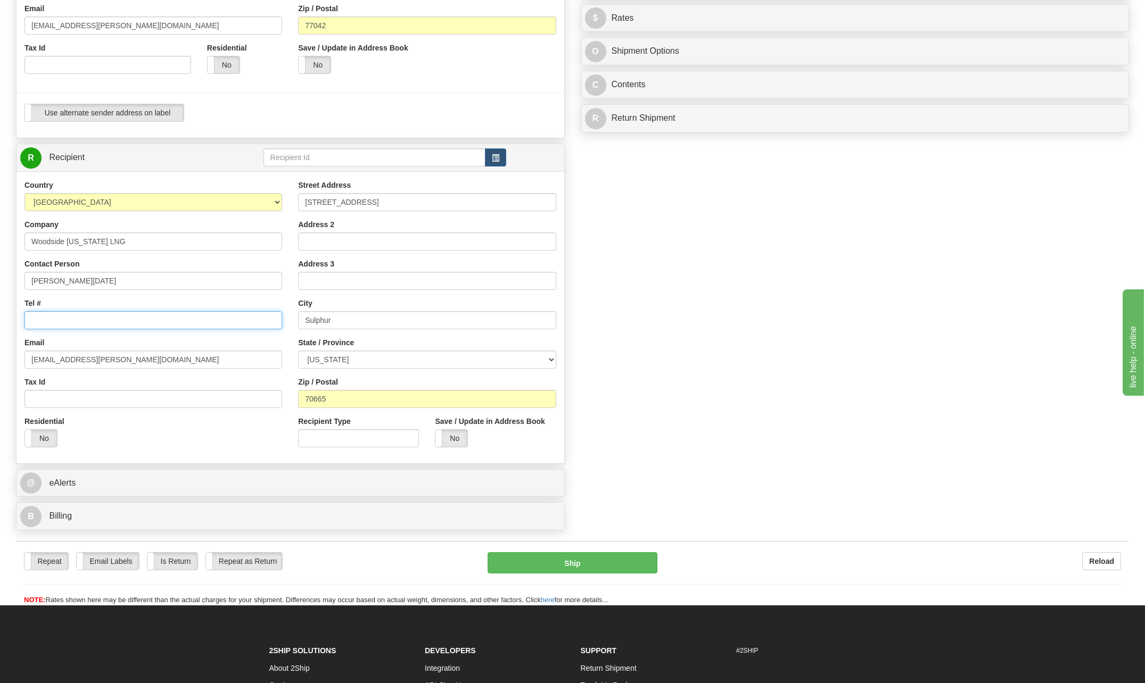
click at [77, 318] on input "Tel #" at bounding box center [153, 320] width 258 height 18
type input "[PHONE_NUMBER]"
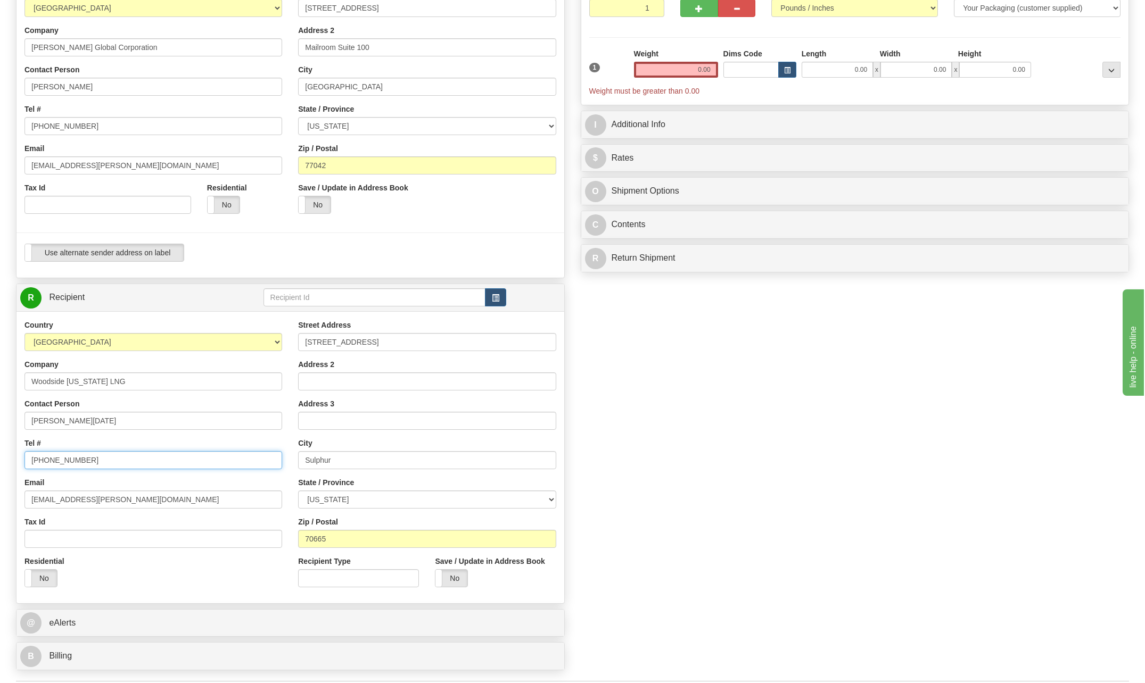
scroll to position [90, 0]
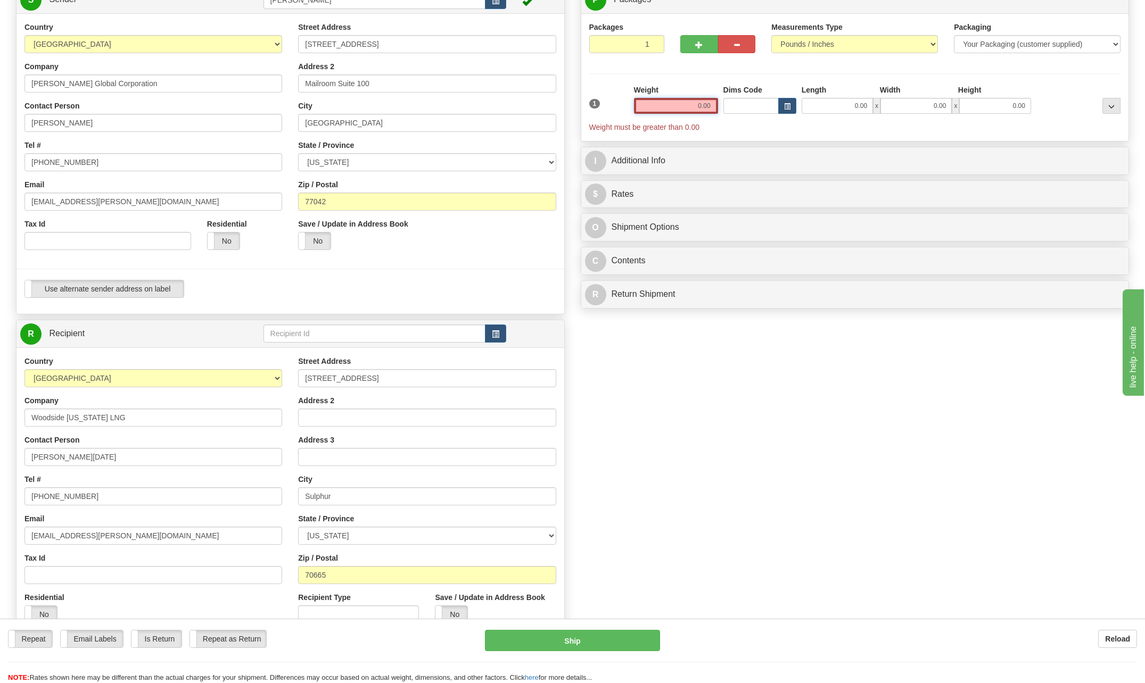
drag, startPoint x: 695, startPoint y: 103, endPoint x: 790, endPoint y: 114, distance: 95.4
click at [764, 105] on div "1 Weight 0.00 Dims Code 0.00" at bounding box center [854, 109] width 537 height 48
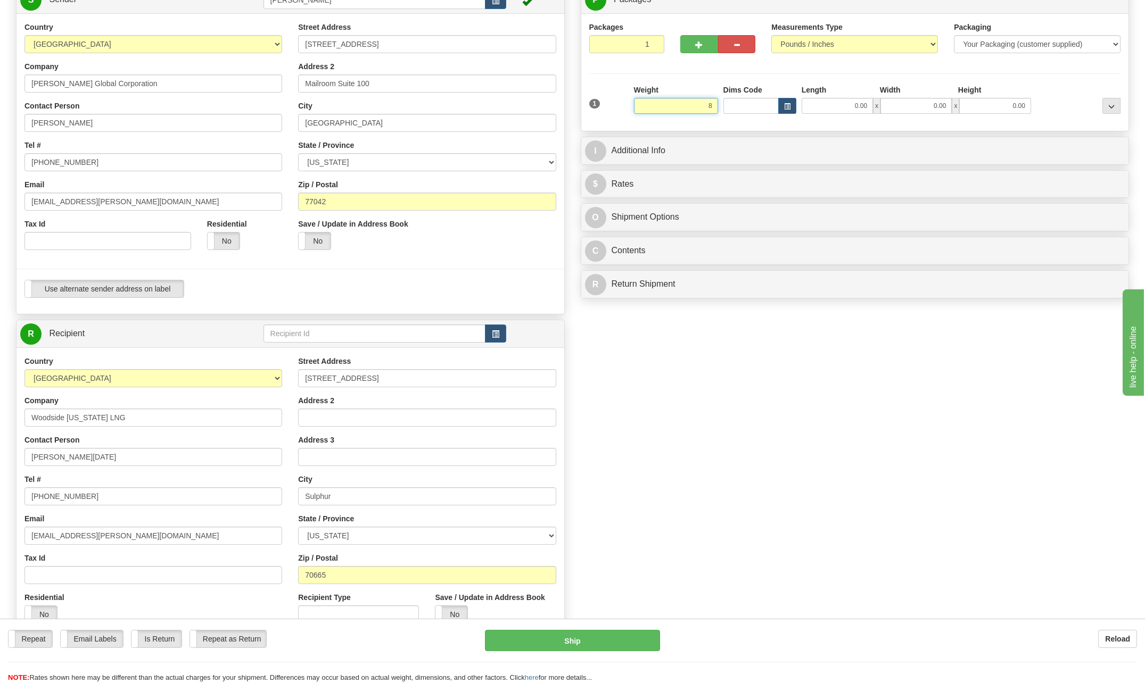
type input "85"
drag, startPoint x: 701, startPoint y: 102, endPoint x: 730, endPoint y: 105, distance: 29.4
click at [730, 105] on div "1 Weight 85 Dims Code Length" at bounding box center [854, 104] width 537 height 38
type input "85.00"
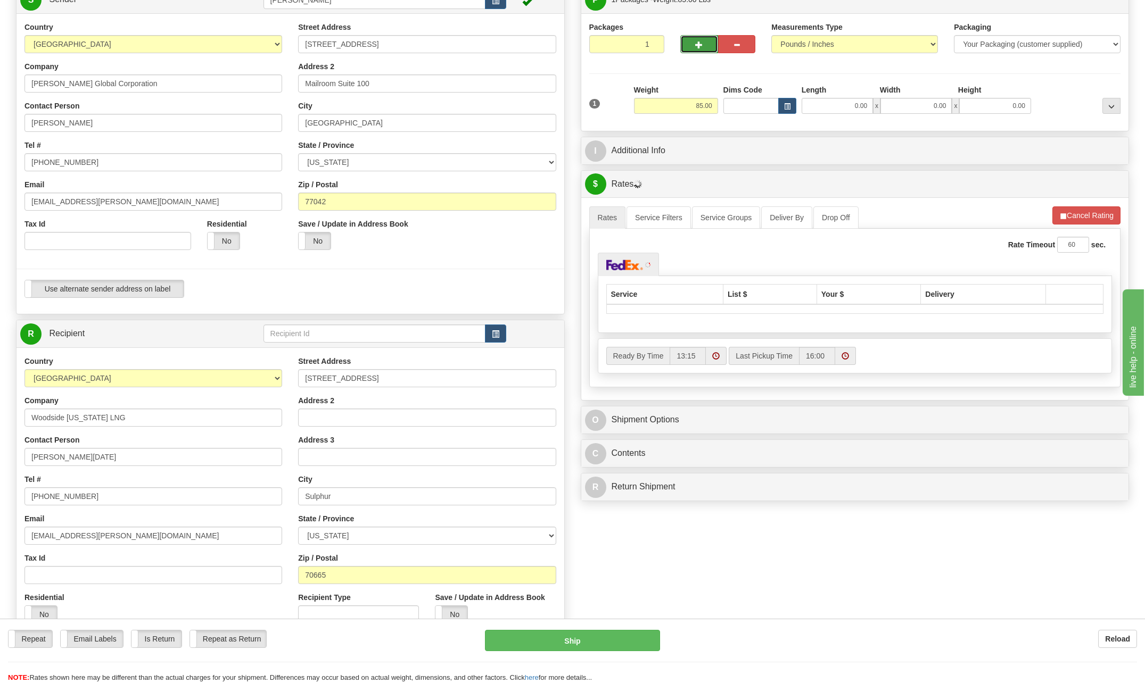
click at [703, 44] on button "button" at bounding box center [699, 44] width 38 height 18
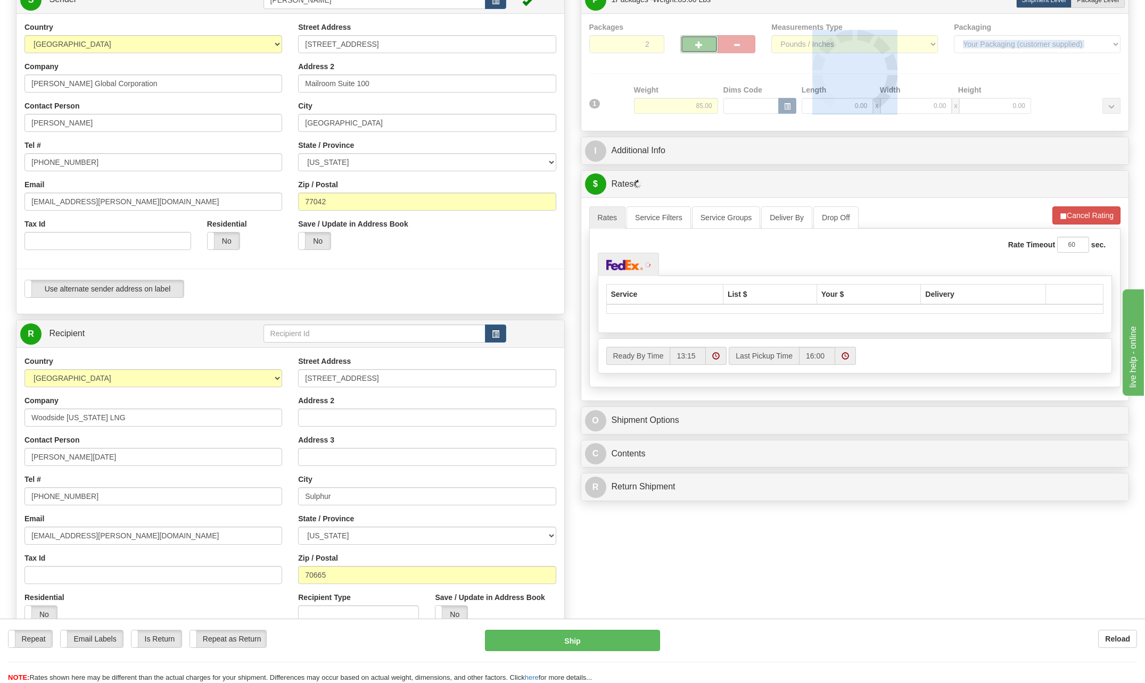
click at [703, 44] on div at bounding box center [855, 72] width 532 height 101
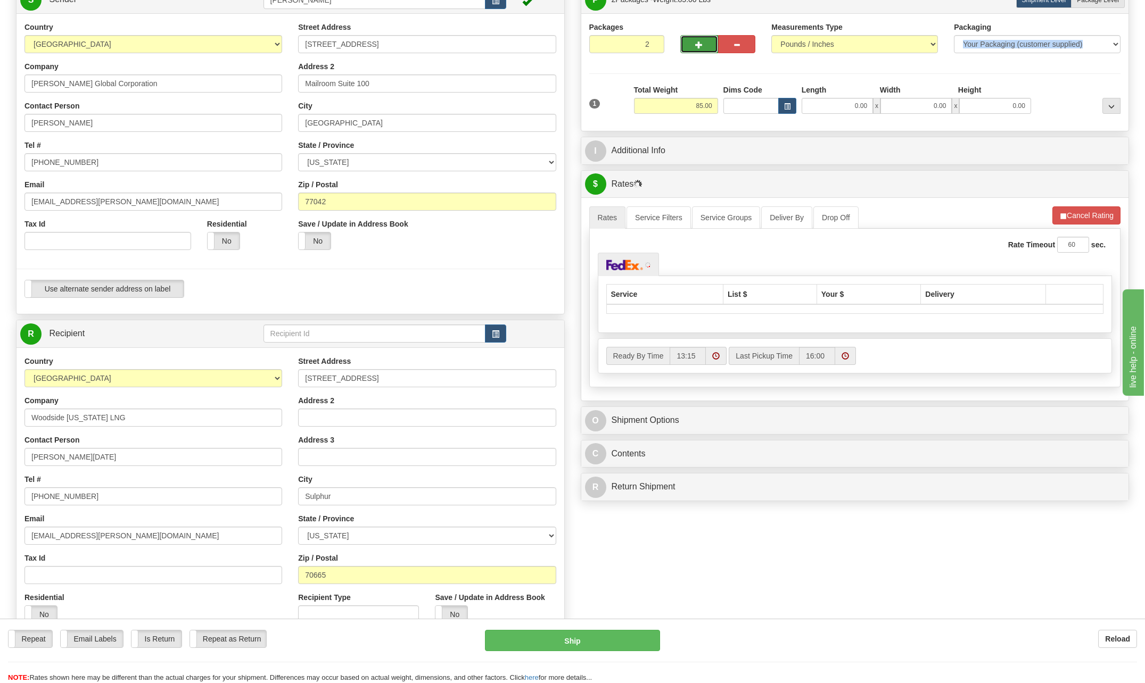
click at [703, 44] on button "button" at bounding box center [699, 44] width 38 height 18
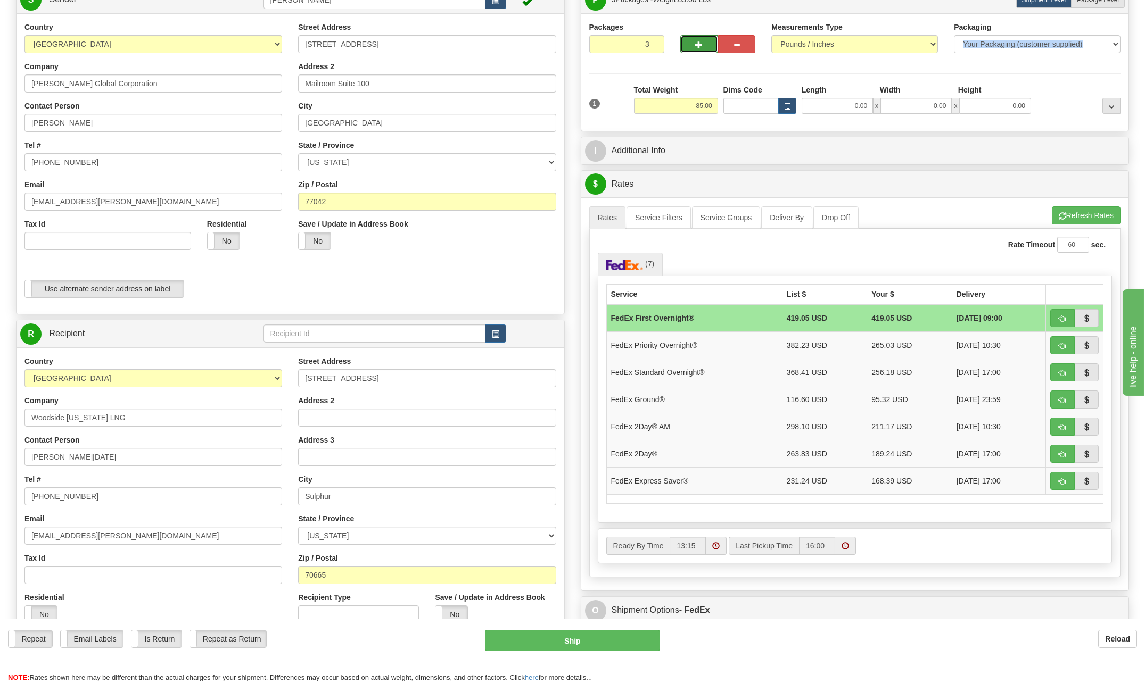
click at [702, 45] on span "button" at bounding box center [698, 45] width 7 height 7
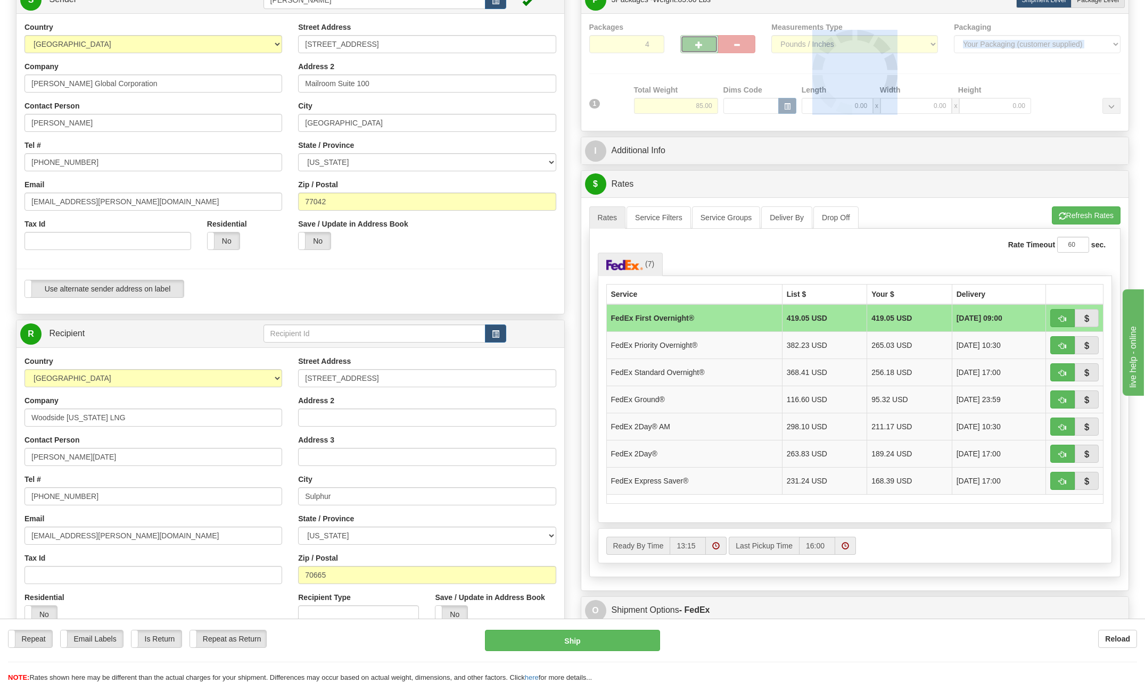
click at [702, 45] on div at bounding box center [855, 72] width 532 height 101
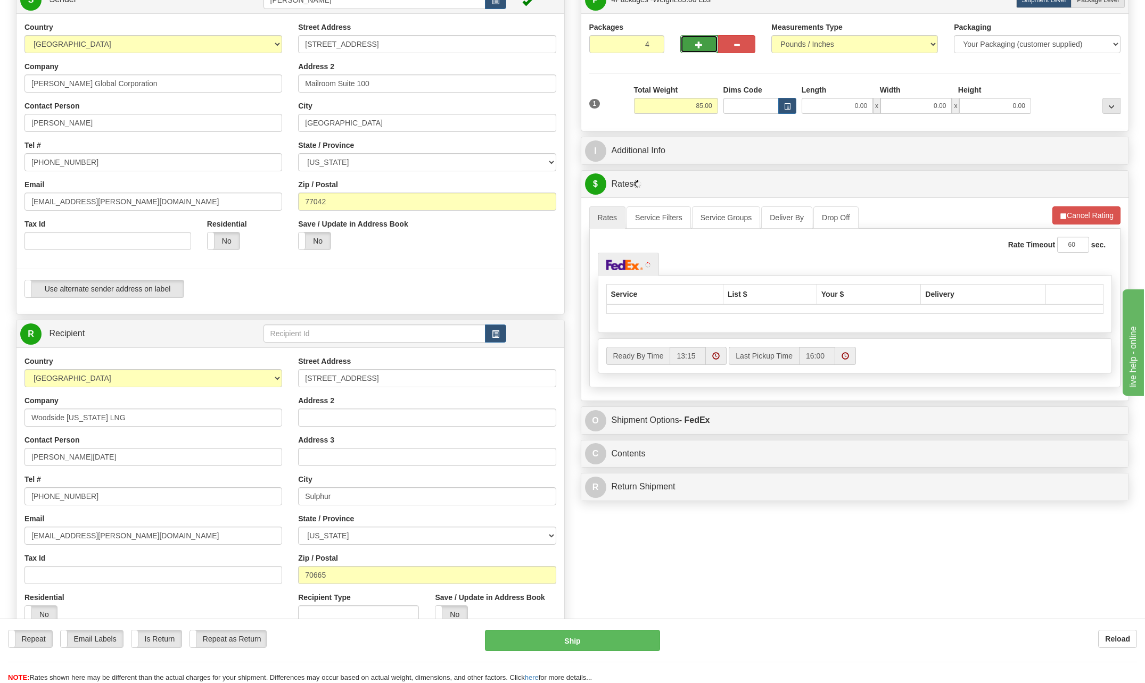
click at [696, 42] on span "button" at bounding box center [698, 45] width 7 height 7
type input "5"
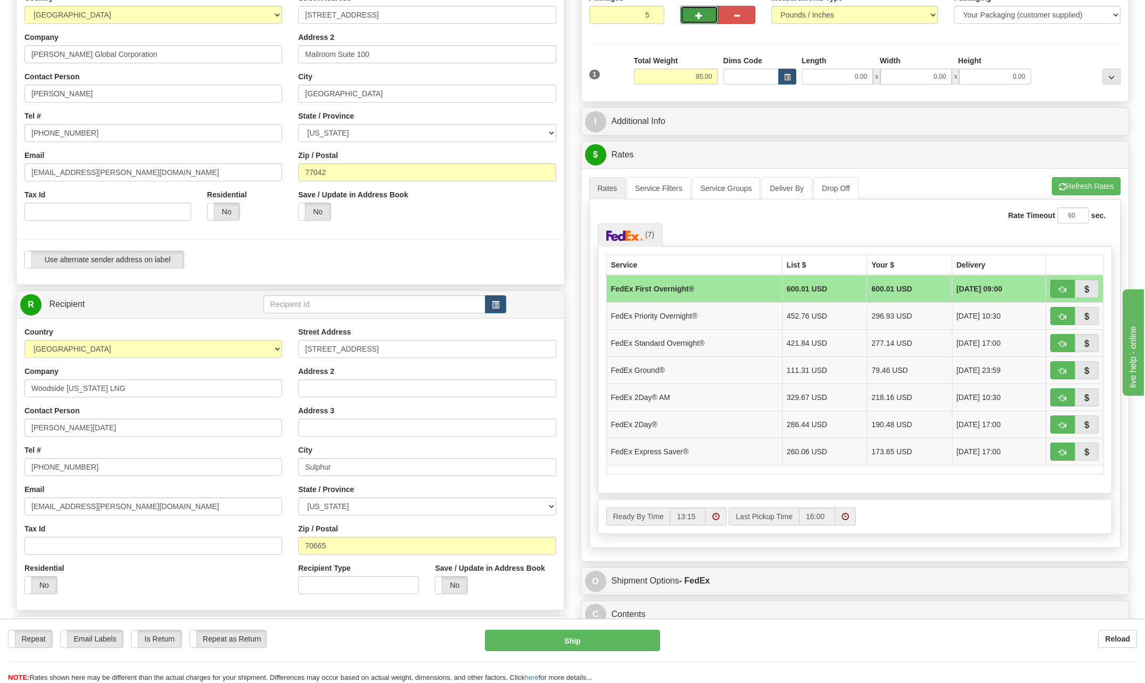
scroll to position [143, 0]
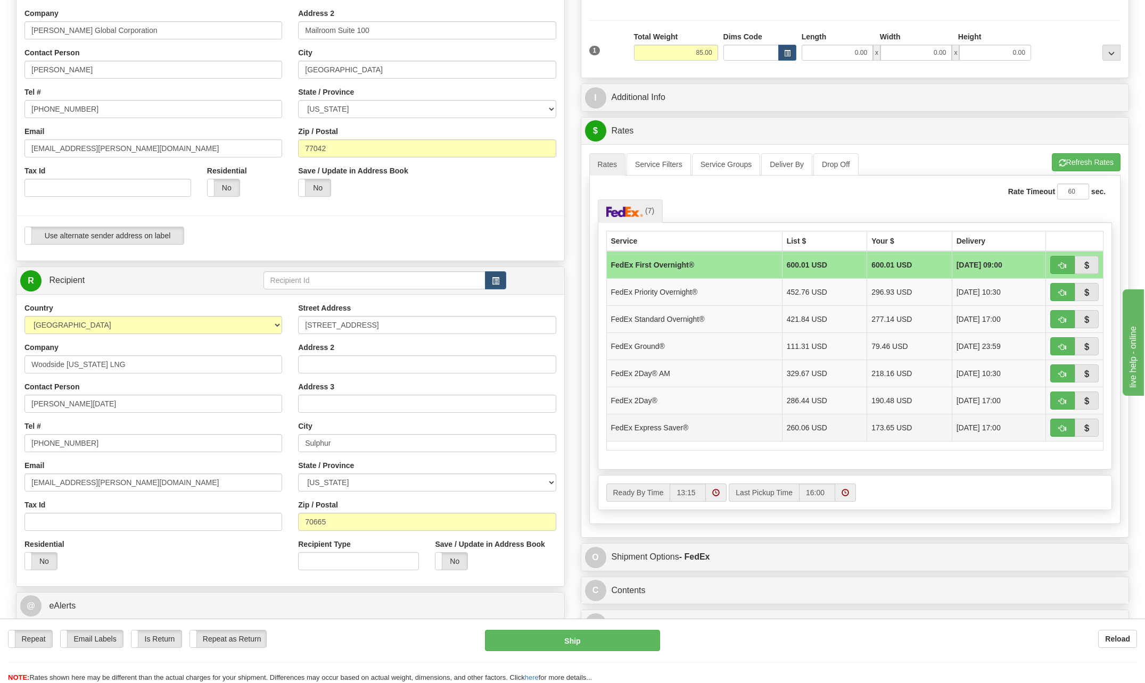
click at [661, 430] on td "FedEx Express Saver®" at bounding box center [694, 427] width 176 height 27
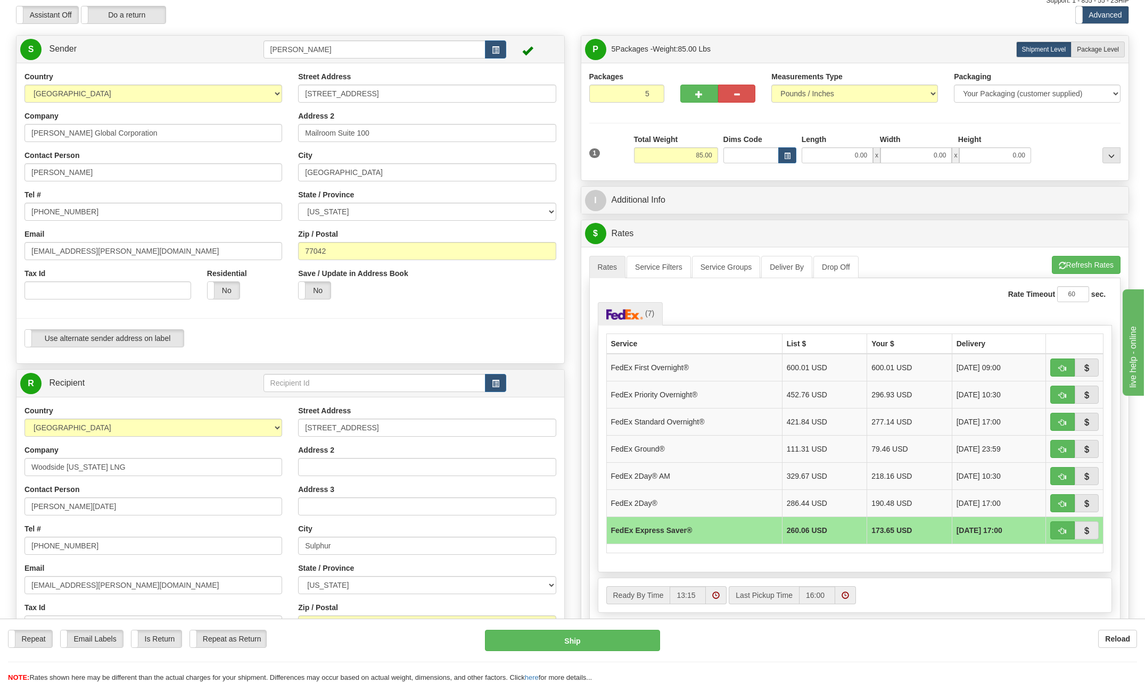
scroll to position [0, 0]
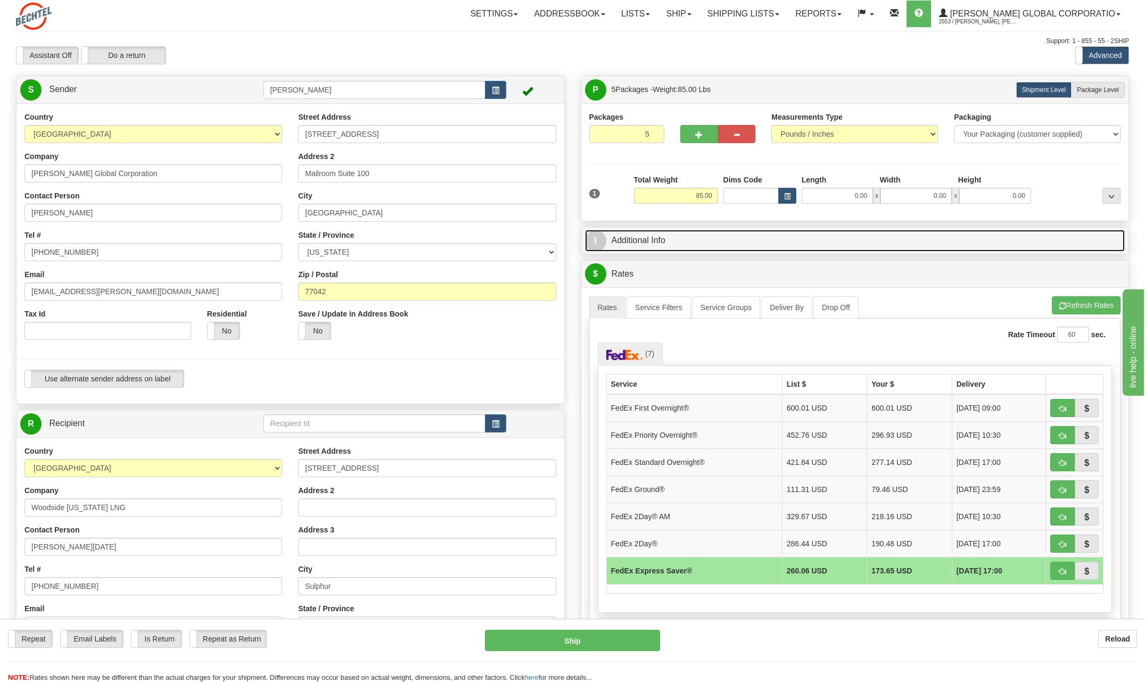
click at [603, 242] on span "I" at bounding box center [595, 240] width 21 height 21
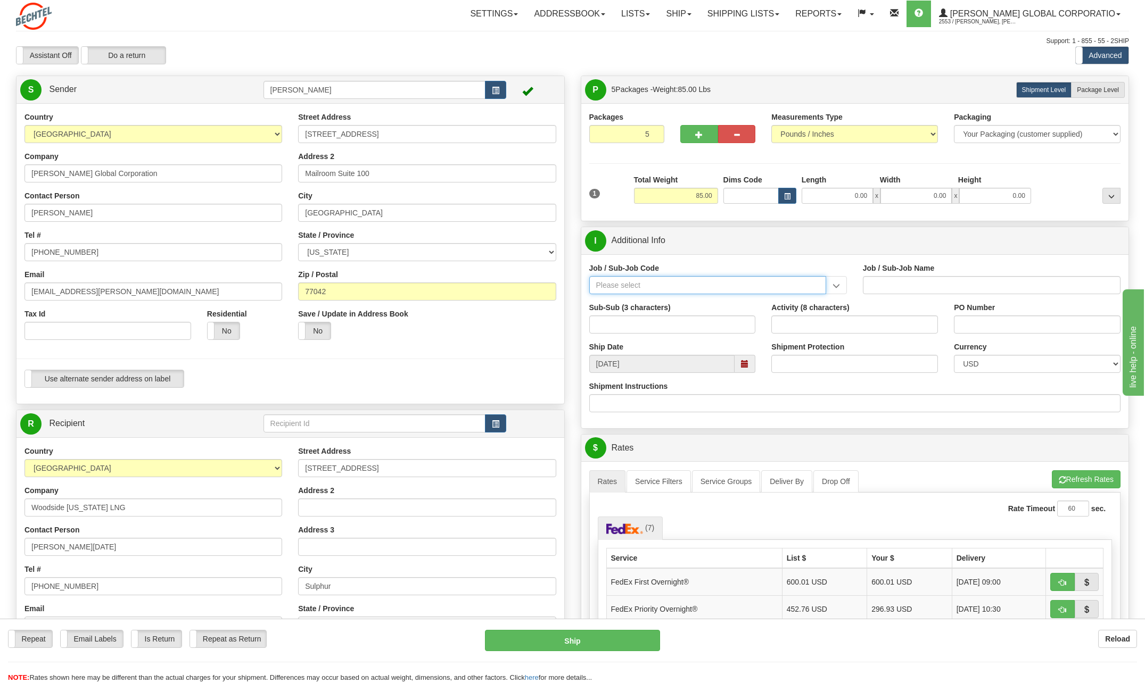
click at [628, 285] on input "Job / Sub-Job Code" at bounding box center [707, 285] width 237 height 18
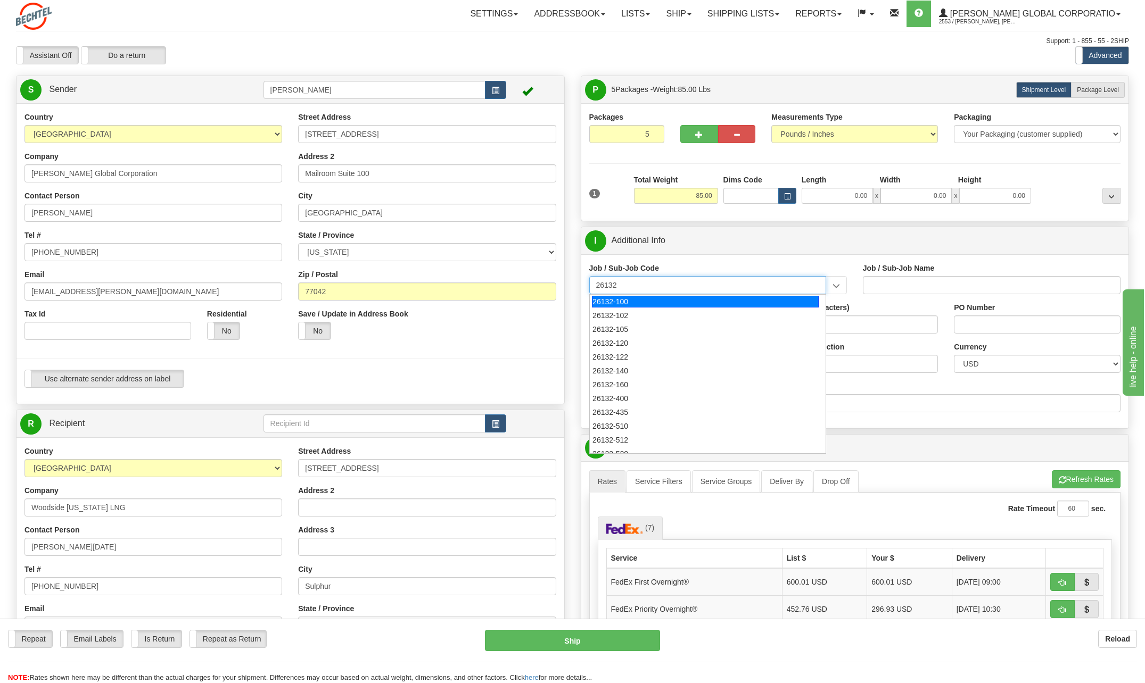
click at [637, 306] on div "26132-100" at bounding box center [705, 302] width 227 height 12
type input "26132-100"
type input "DRIFTWOOD LNG - HOME OFFICE - HOUSTON ACTIVITIES"
type input "26132-100"
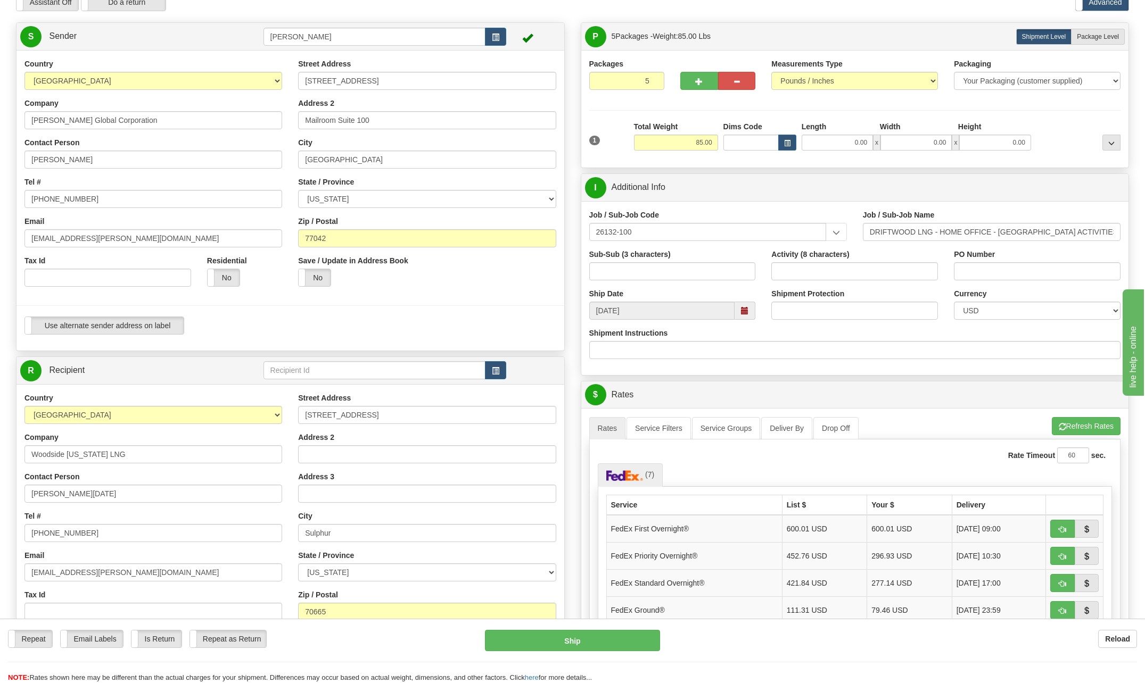
scroll to position [106, 0]
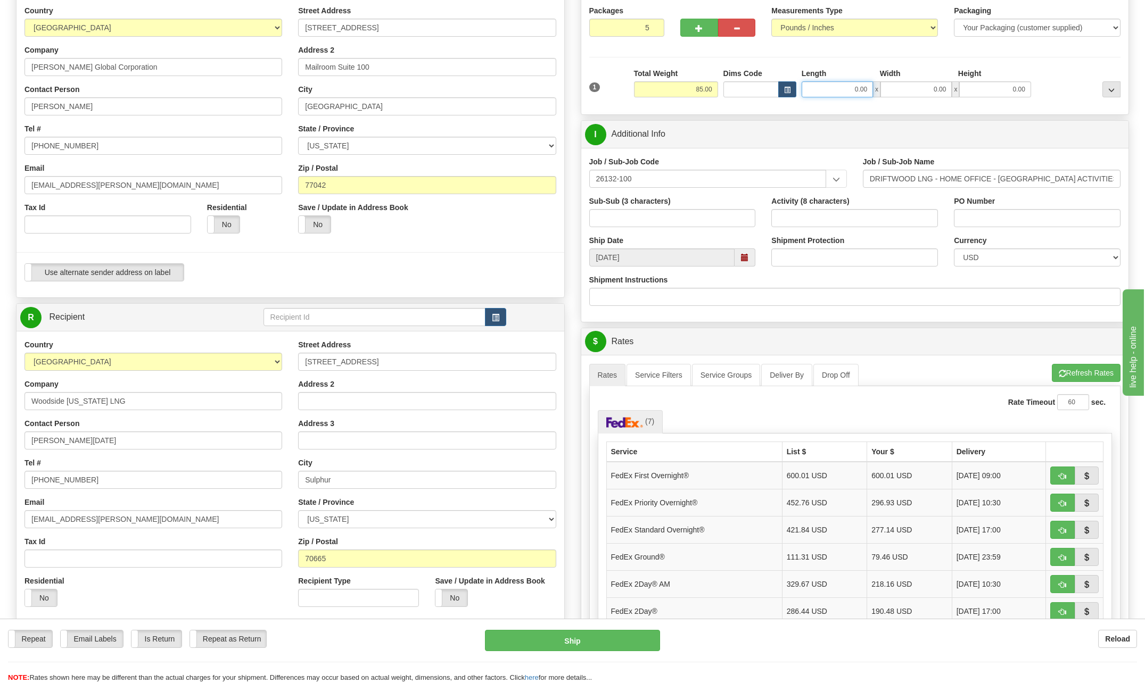
drag, startPoint x: 849, startPoint y: 86, endPoint x: 938, endPoint y: 97, distance: 89.6
click at [936, 96] on div "0.00 x 0.00 x 0.00" at bounding box center [915, 89] width 229 height 16
type input "24.00"
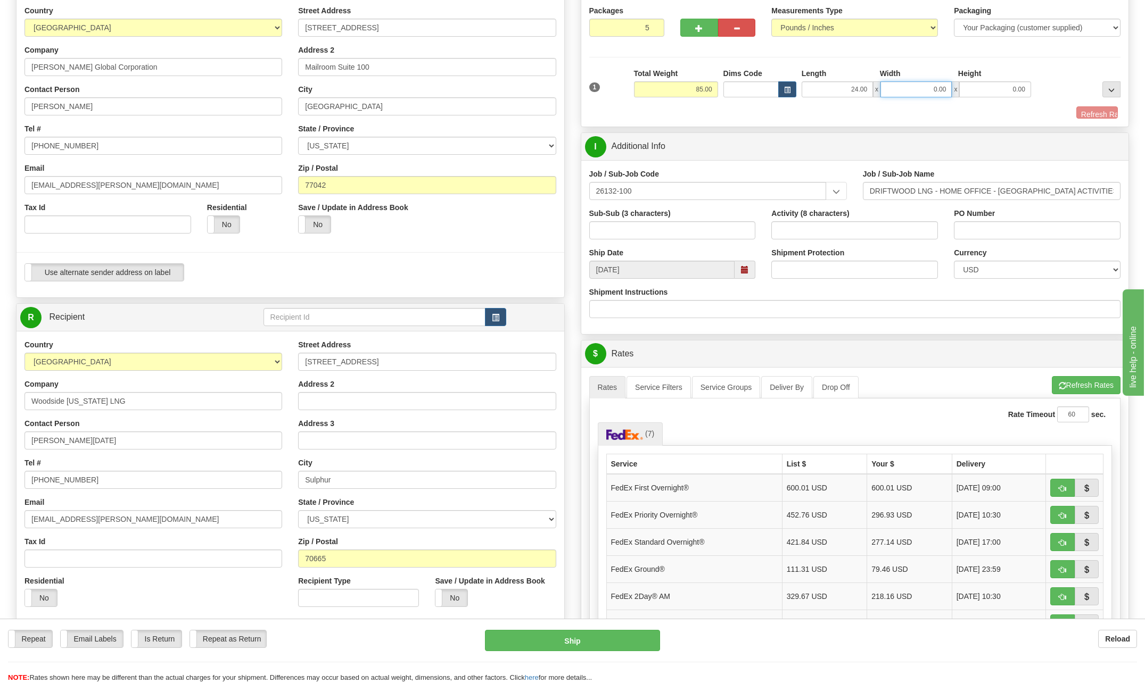
drag, startPoint x: 930, startPoint y: 84, endPoint x: 975, endPoint y: 81, distance: 45.8
click at [975, 81] on div "24.00 x 0.00 x 0.00" at bounding box center [915, 89] width 229 height 16
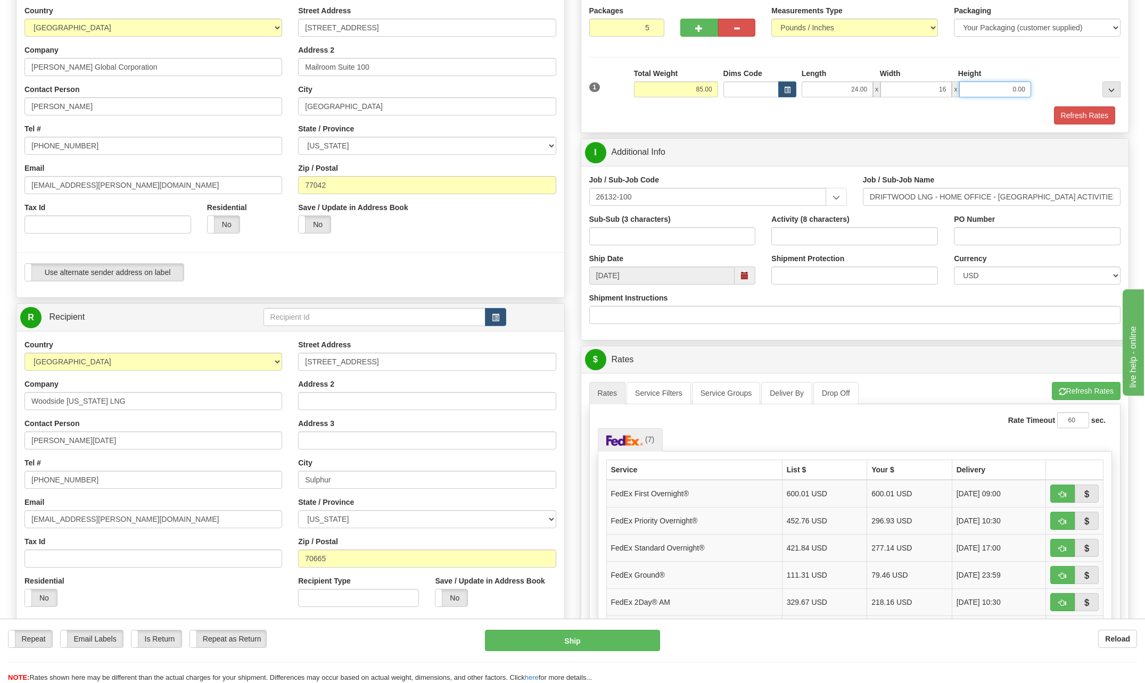
type input "16.00"
drag, startPoint x: 1010, startPoint y: 89, endPoint x: 1099, endPoint y: 100, distance: 89.5
click at [1090, 95] on div "1 Total Weight 85.00 Dims Code x" at bounding box center [854, 87] width 537 height 38
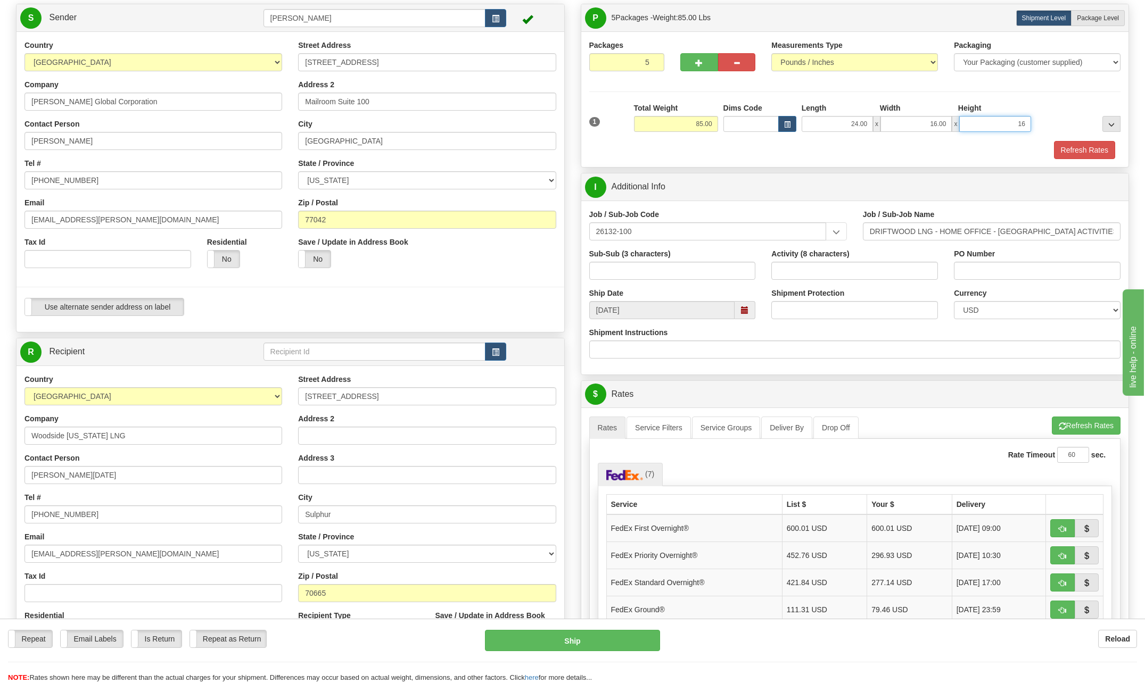
scroll to position [53, 0]
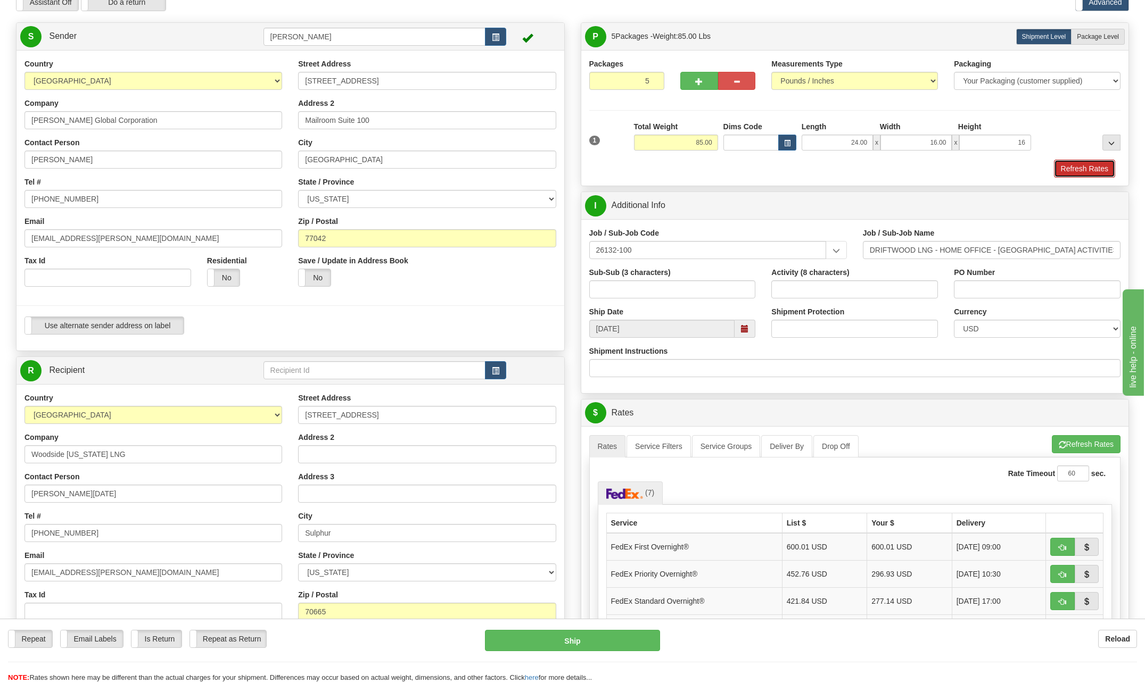
type input "16.00"
click at [1067, 169] on button "Refresh Rates" at bounding box center [1084, 169] width 61 height 18
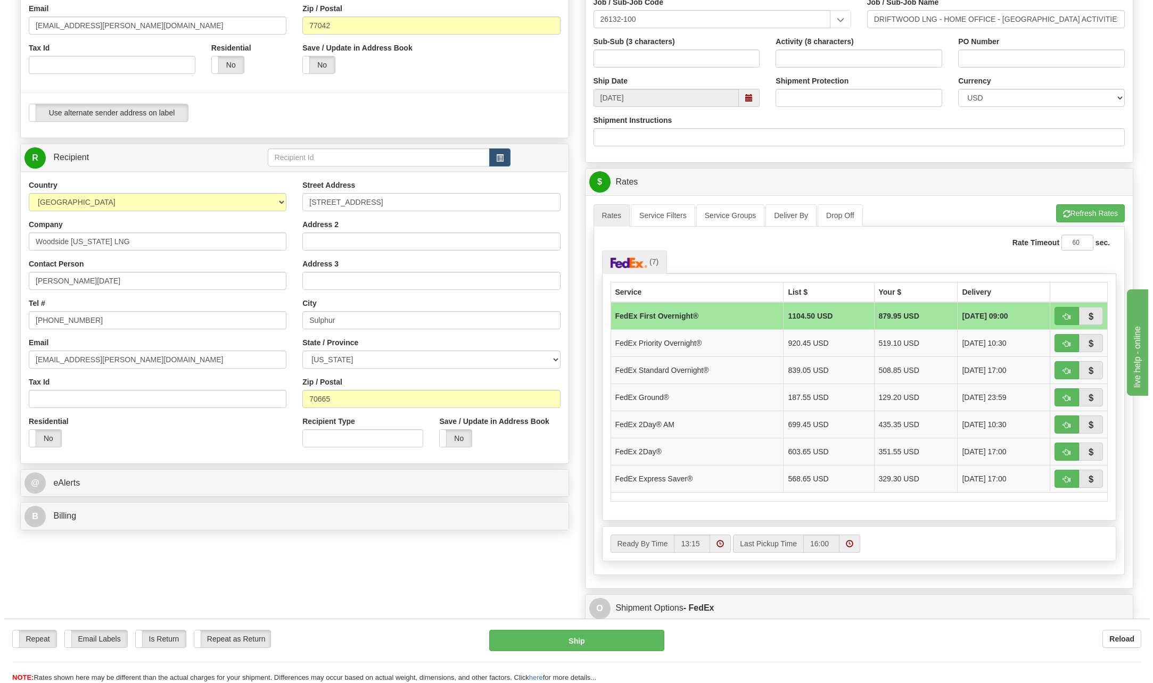
scroll to position [106, 0]
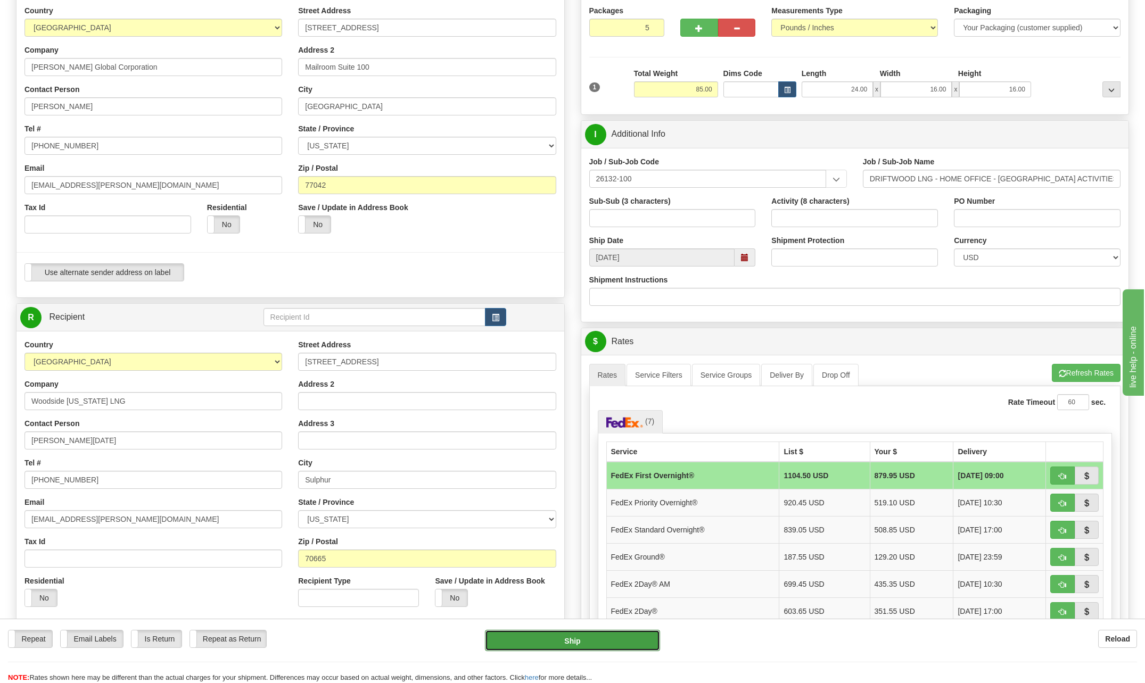
click at [624, 638] on button "Ship" at bounding box center [572, 640] width 175 height 21
type input "06"
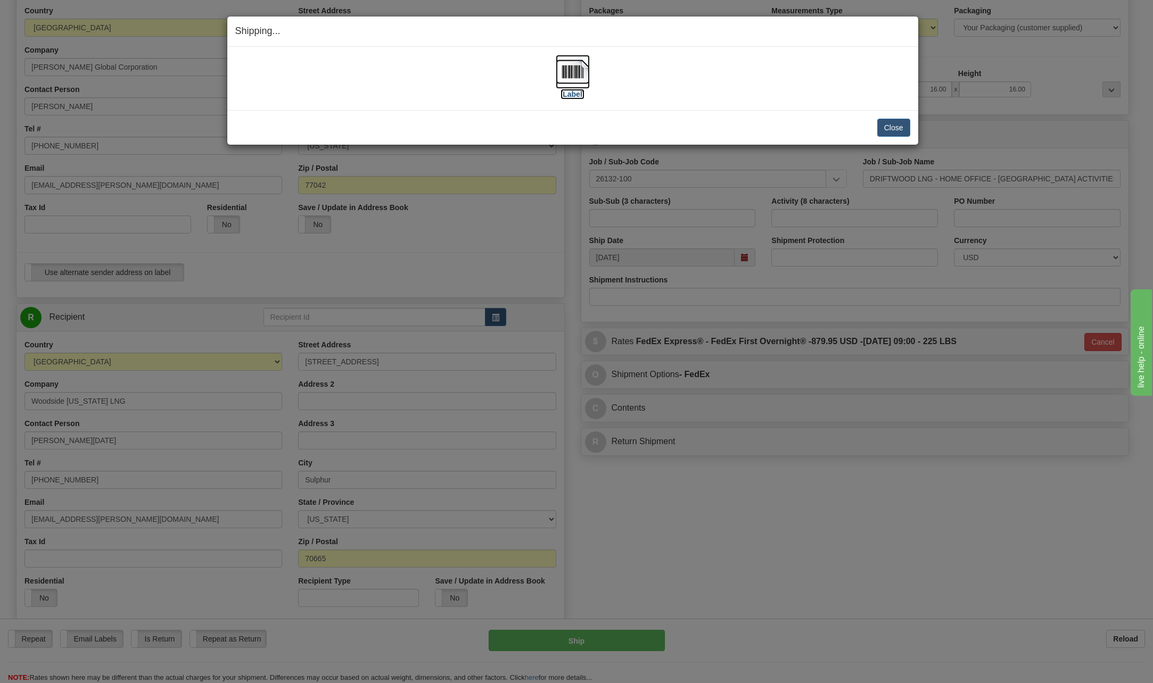
click at [571, 67] on img at bounding box center [573, 72] width 34 height 34
